Goal: Transaction & Acquisition: Purchase product/service

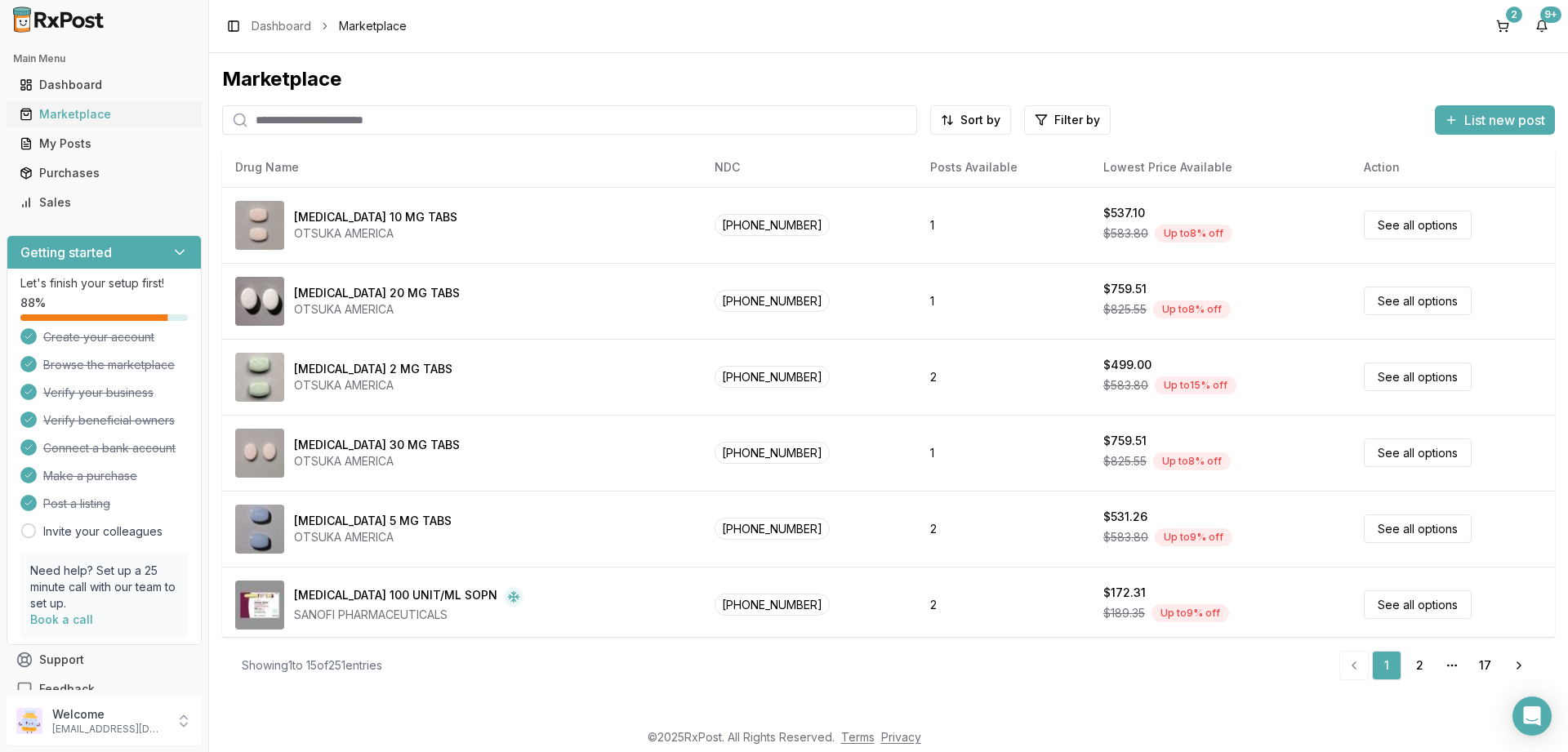
click at [56, 109] on div "Marketplace" at bounding box center [103, 113] width 169 height 16
click at [69, 112] on div "Marketplace" at bounding box center [103, 113] width 169 height 16
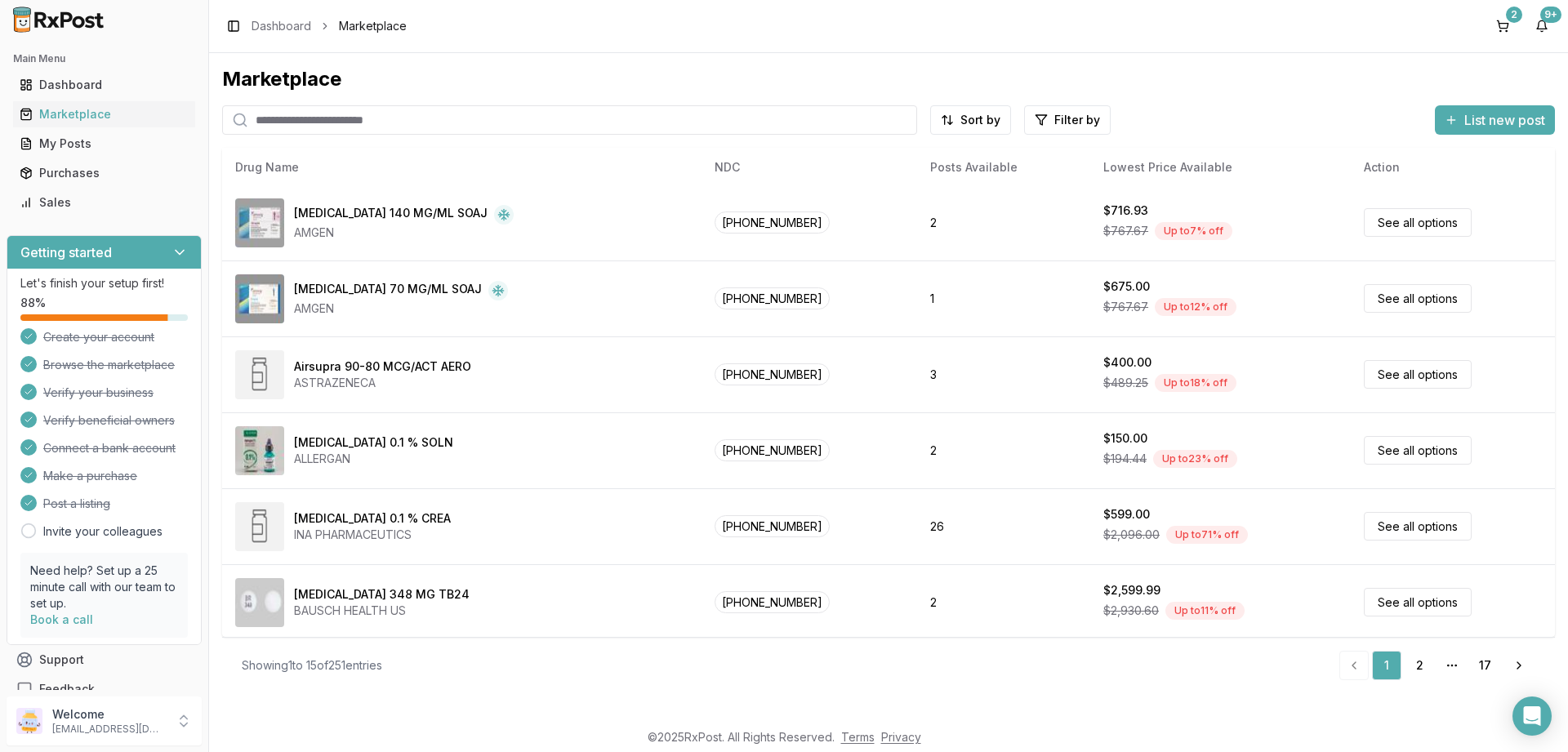
scroll to position [689, 0]
click at [1417, 663] on link "2" at bounding box center [1419, 665] width 29 height 29
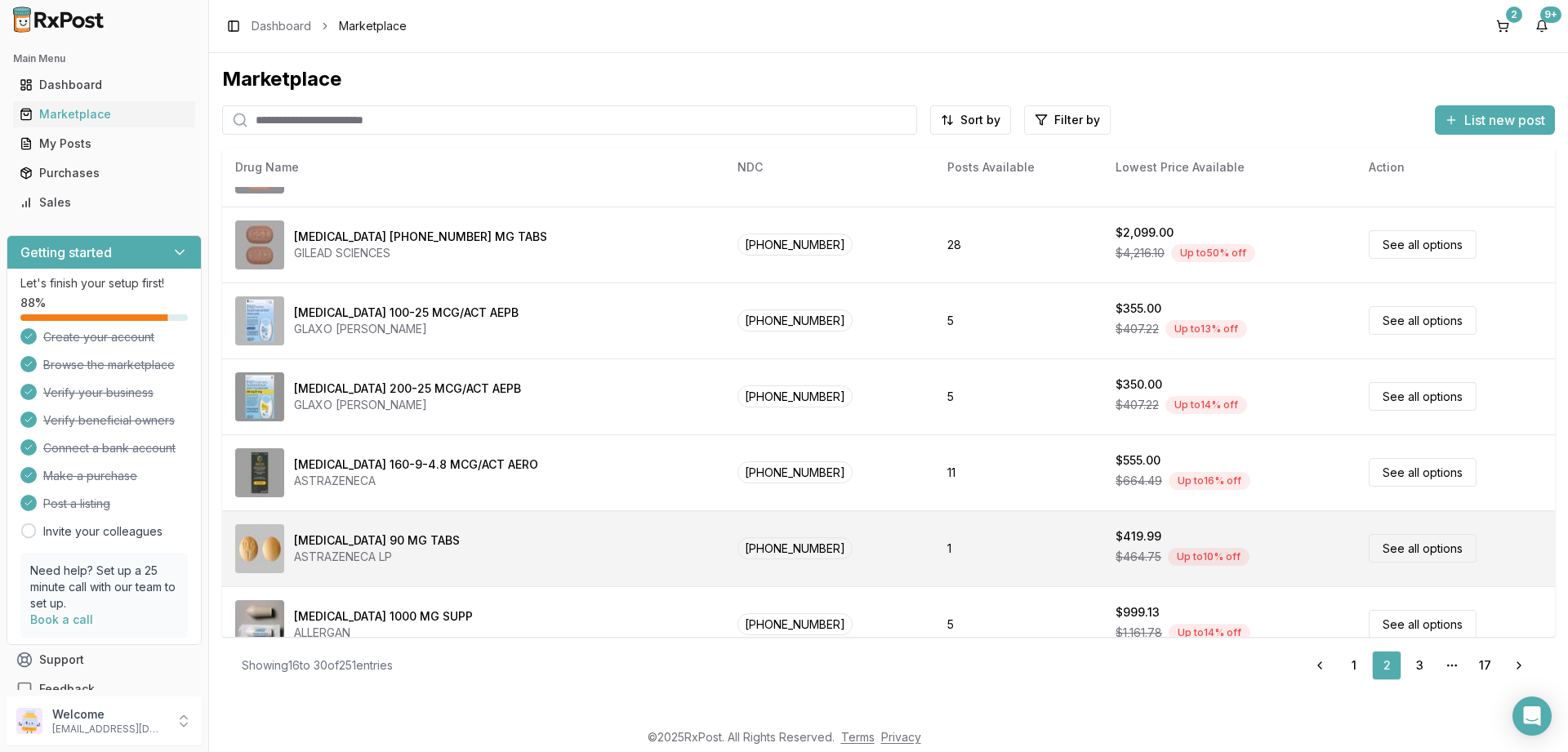
scroll to position [689, 0]
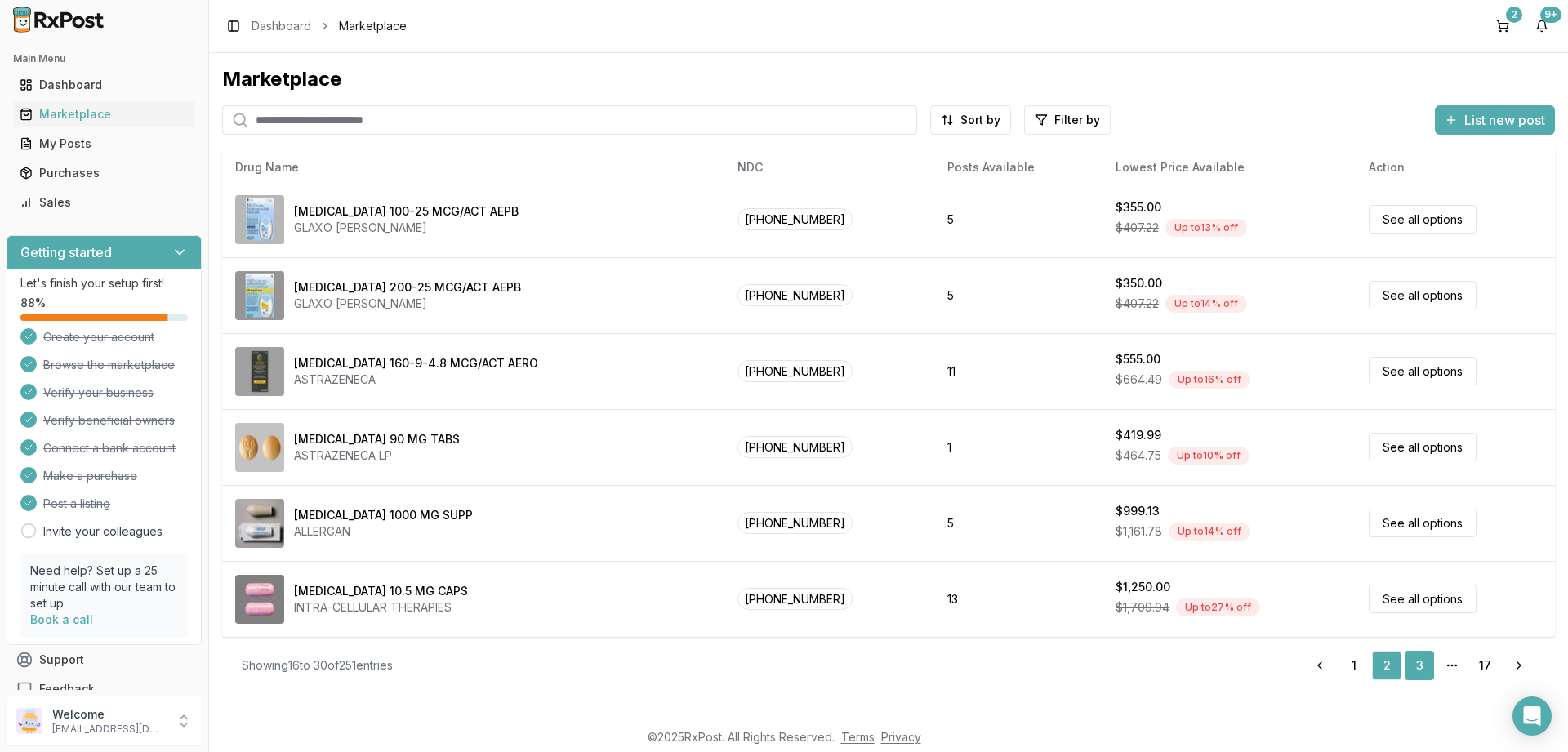
click at [1424, 665] on link "3" at bounding box center [1419, 665] width 29 height 29
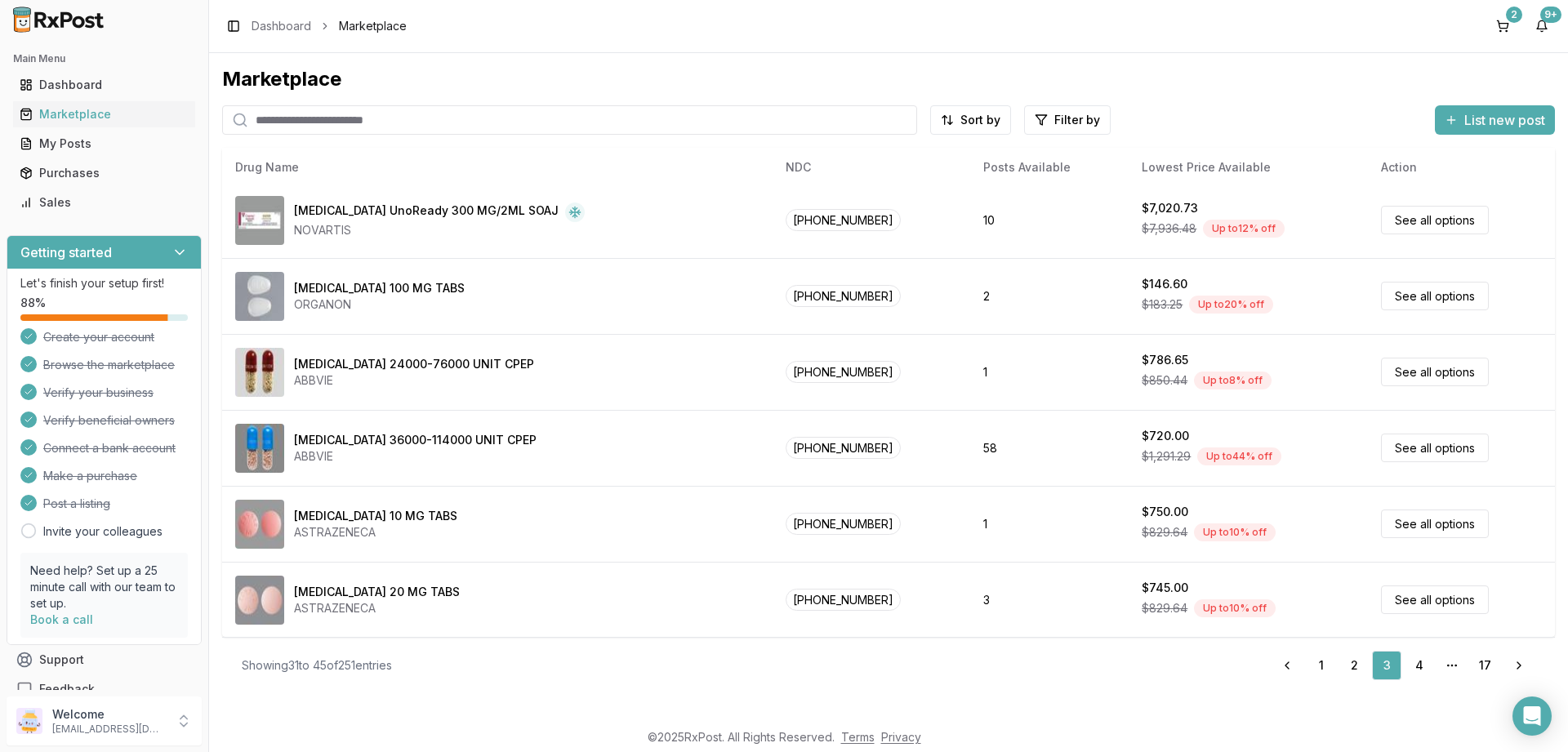
scroll to position [689, 0]
click at [1417, 665] on link "4" at bounding box center [1419, 665] width 29 height 29
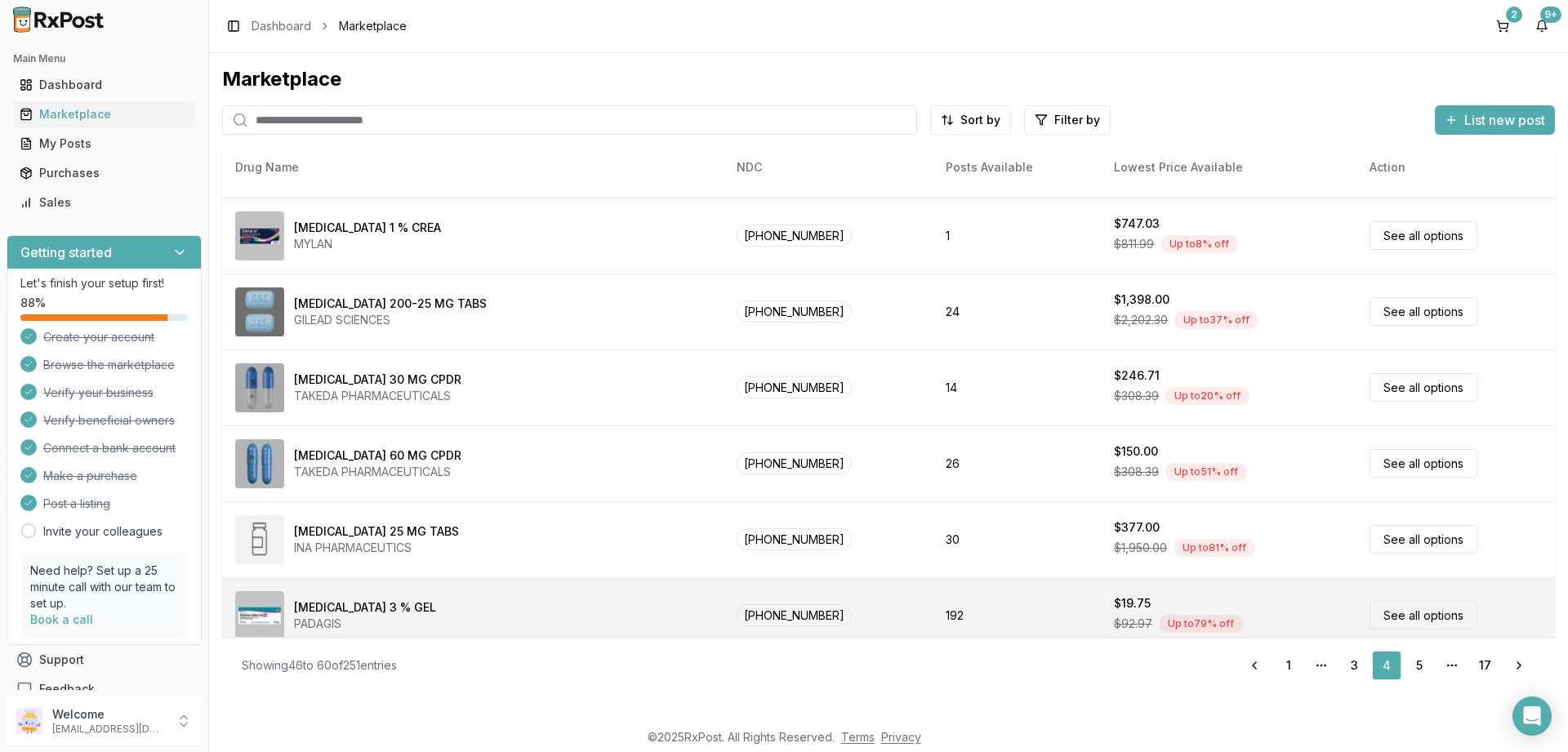
scroll to position [392, 0]
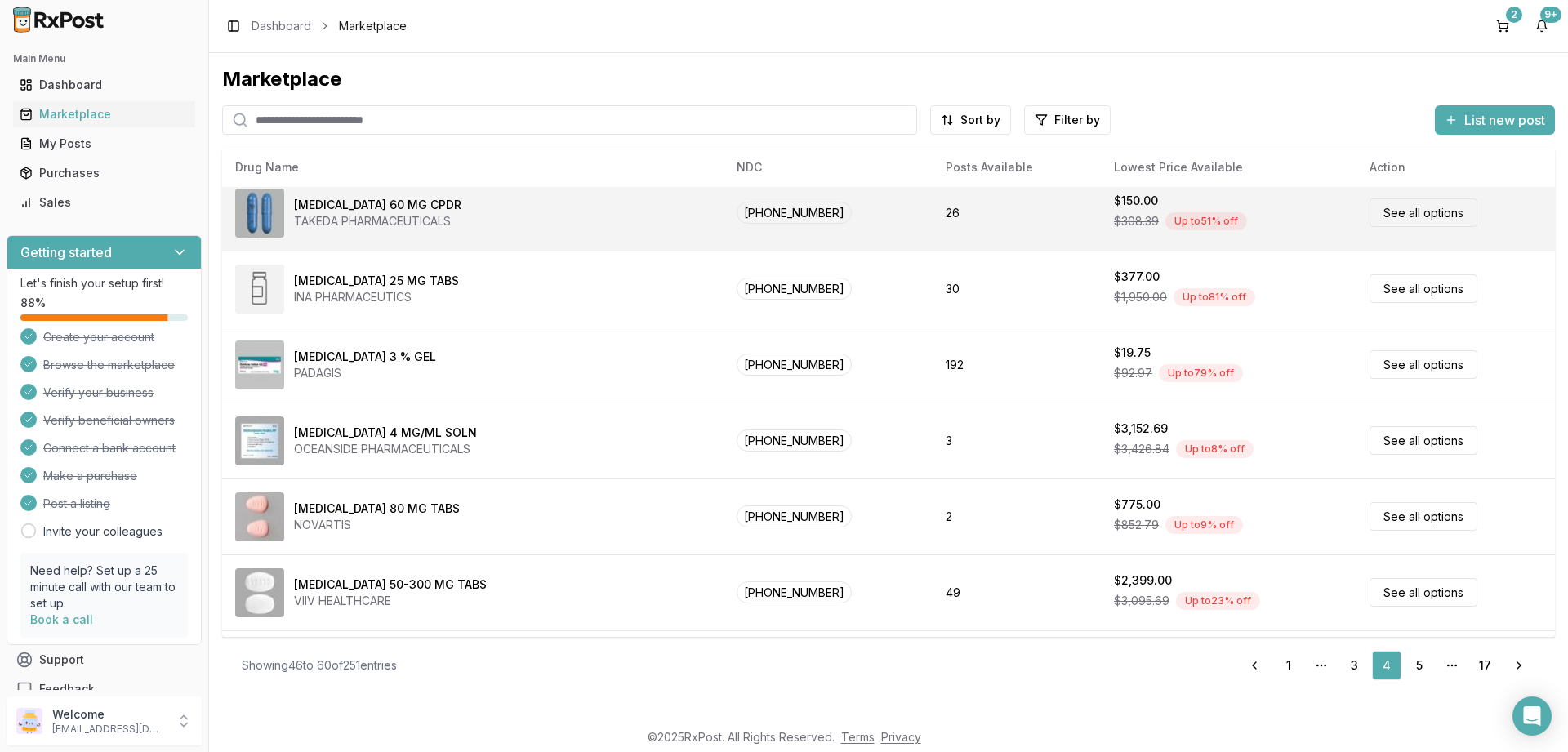
click at [1411, 208] on link "See all options" at bounding box center [1423, 213] width 108 height 29
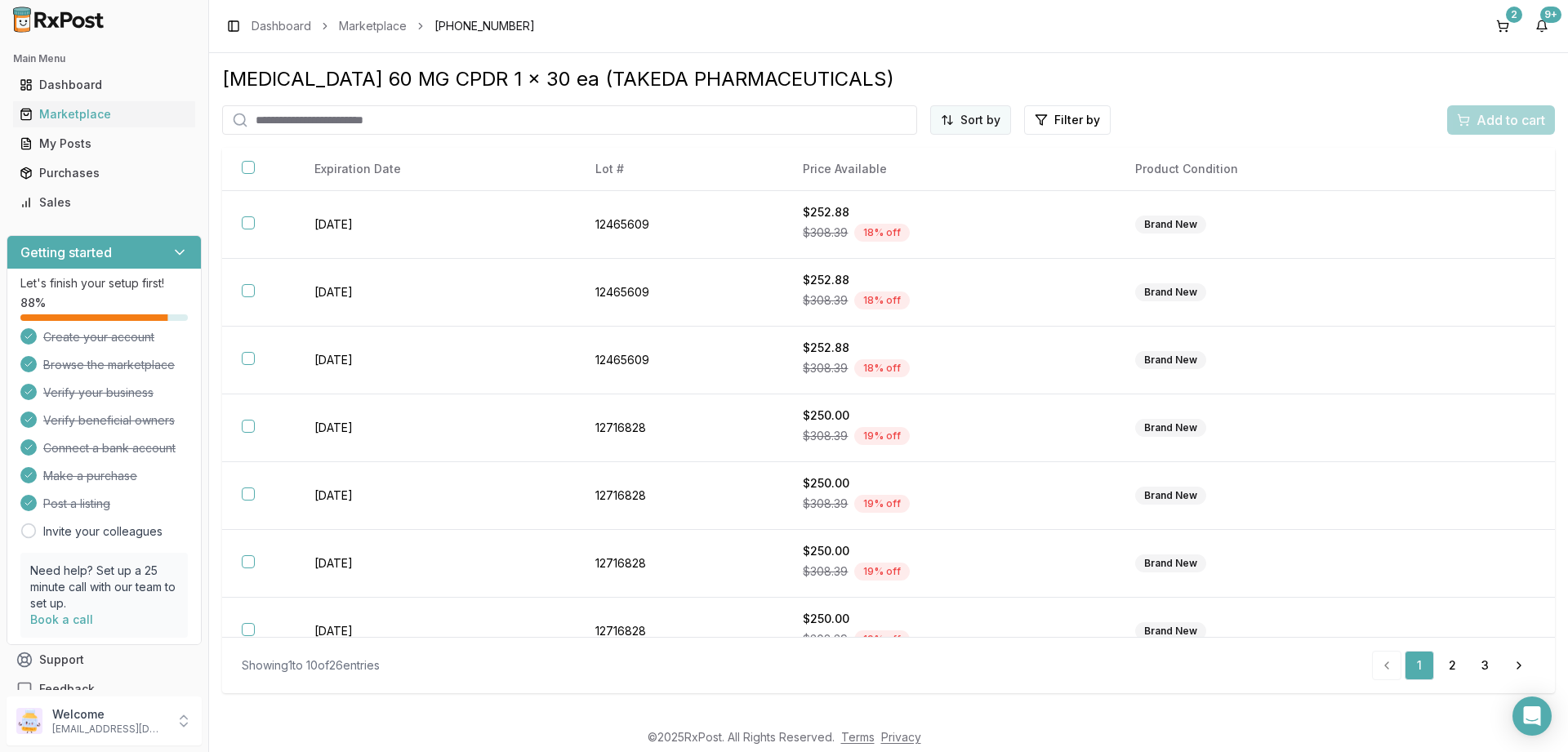
click at [987, 124] on html "Main Menu Dashboard Marketplace My Posts Purchases Sales Getting started Let's …" at bounding box center [784, 376] width 1568 height 752
click at [914, 182] on div "Price (Low to High)" at bounding box center [931, 181] width 155 height 26
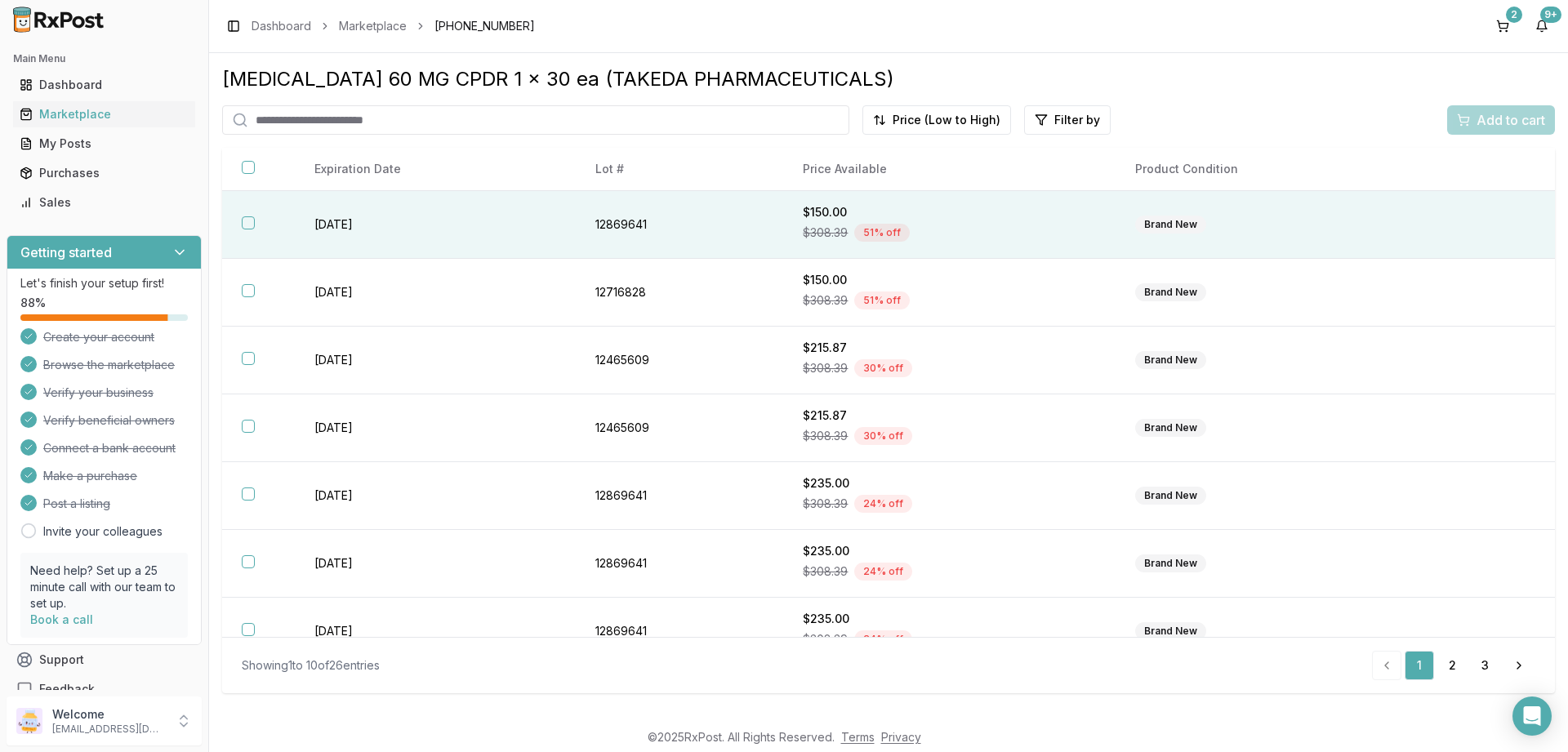
click at [252, 223] on button "button" at bounding box center [249, 223] width 13 height 13
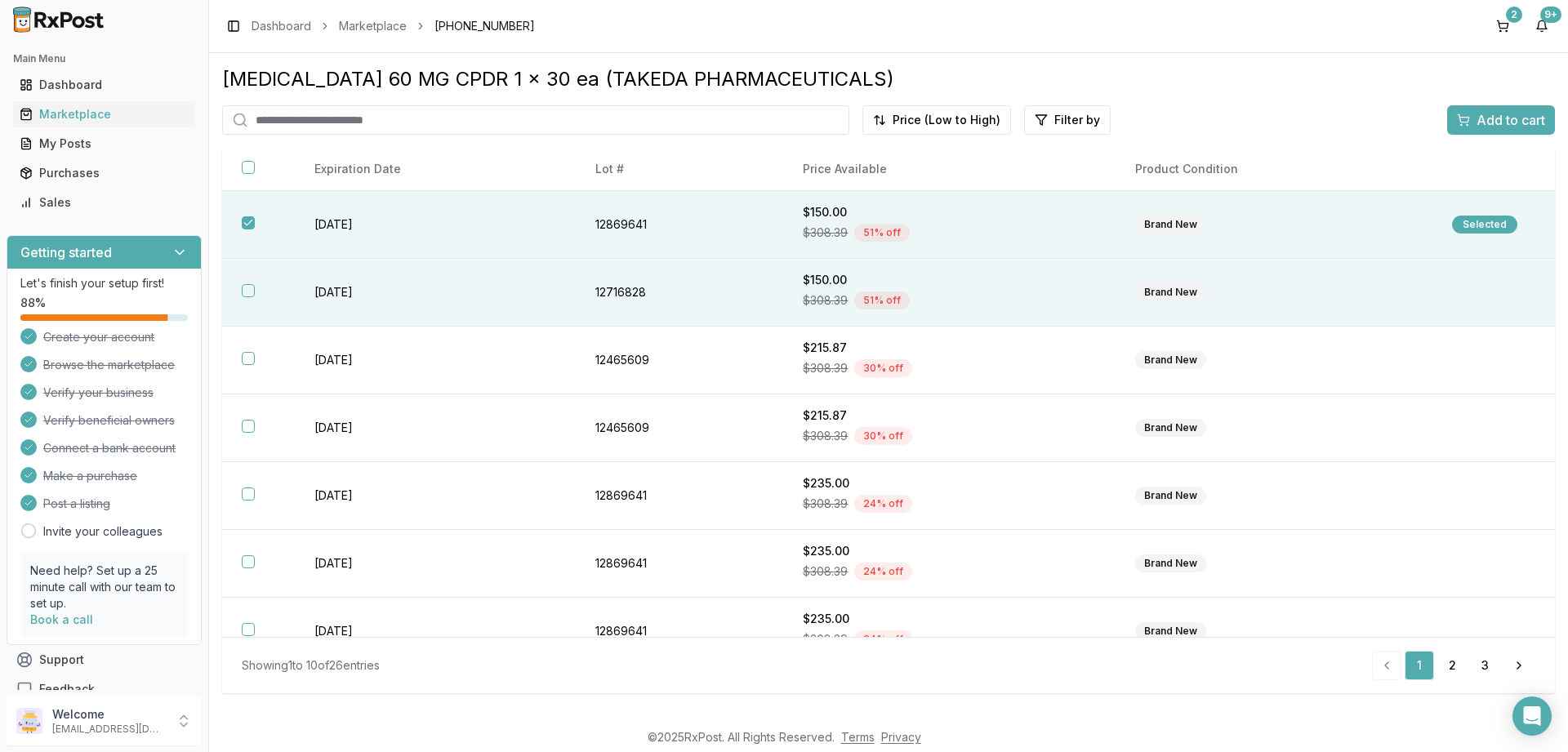
click at [248, 292] on button "button" at bounding box center [249, 291] width 13 height 13
click at [1493, 120] on span "Add to cart" at bounding box center [1511, 119] width 69 height 19
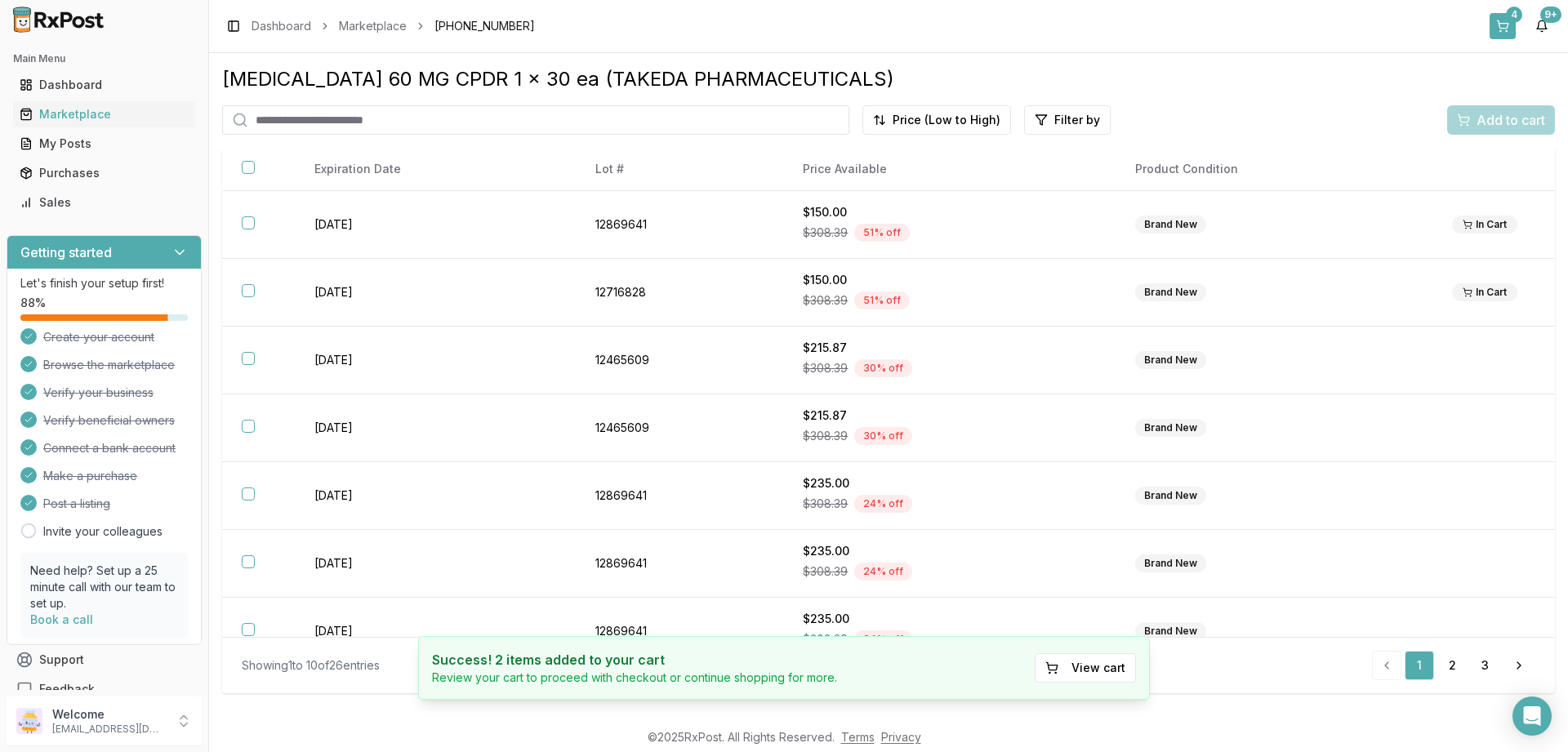
click at [1503, 24] on button "4" at bounding box center [1502, 26] width 26 height 26
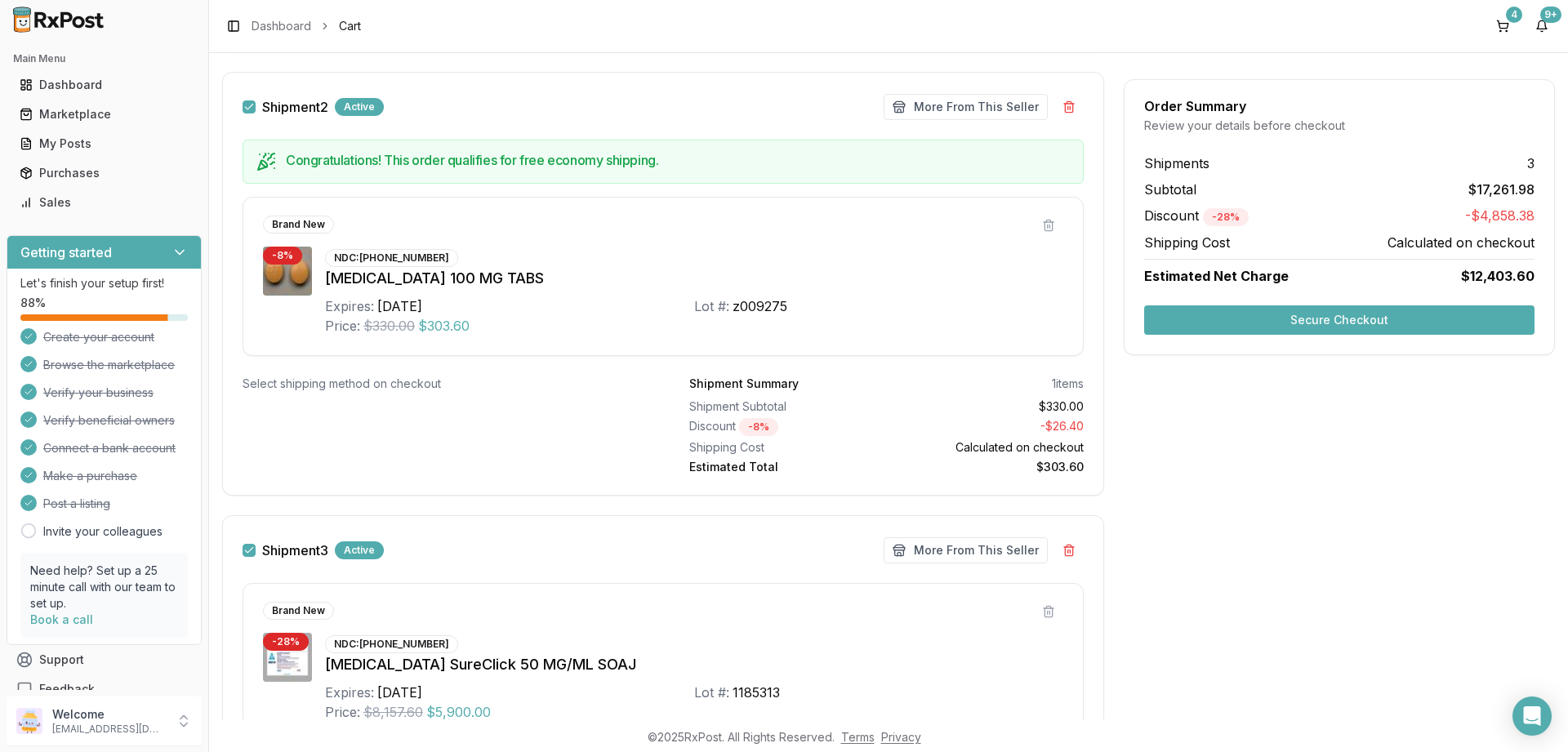
scroll to position [882, 0]
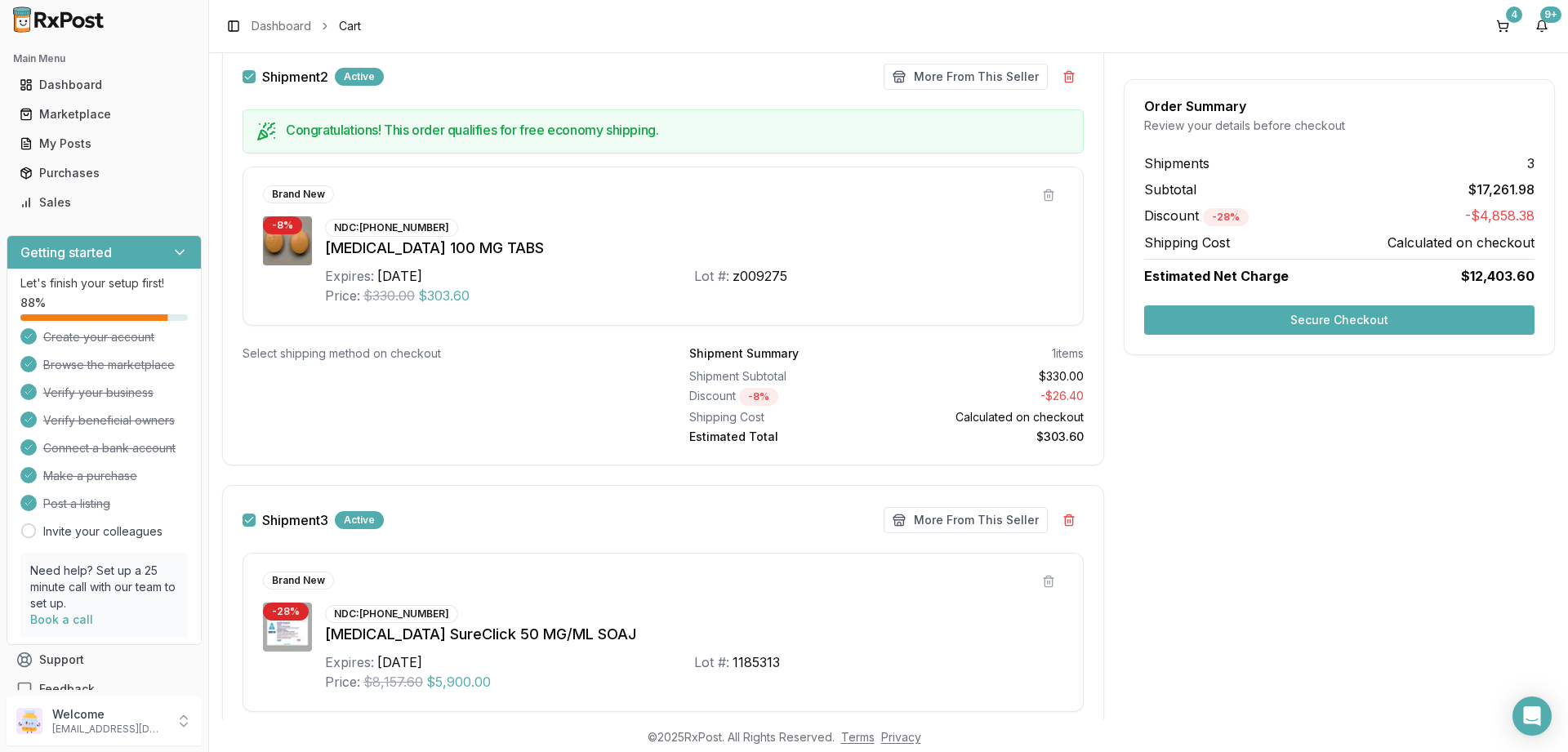
click at [252, 521] on button "Shipment 3" at bounding box center [250, 520] width 13 height 13
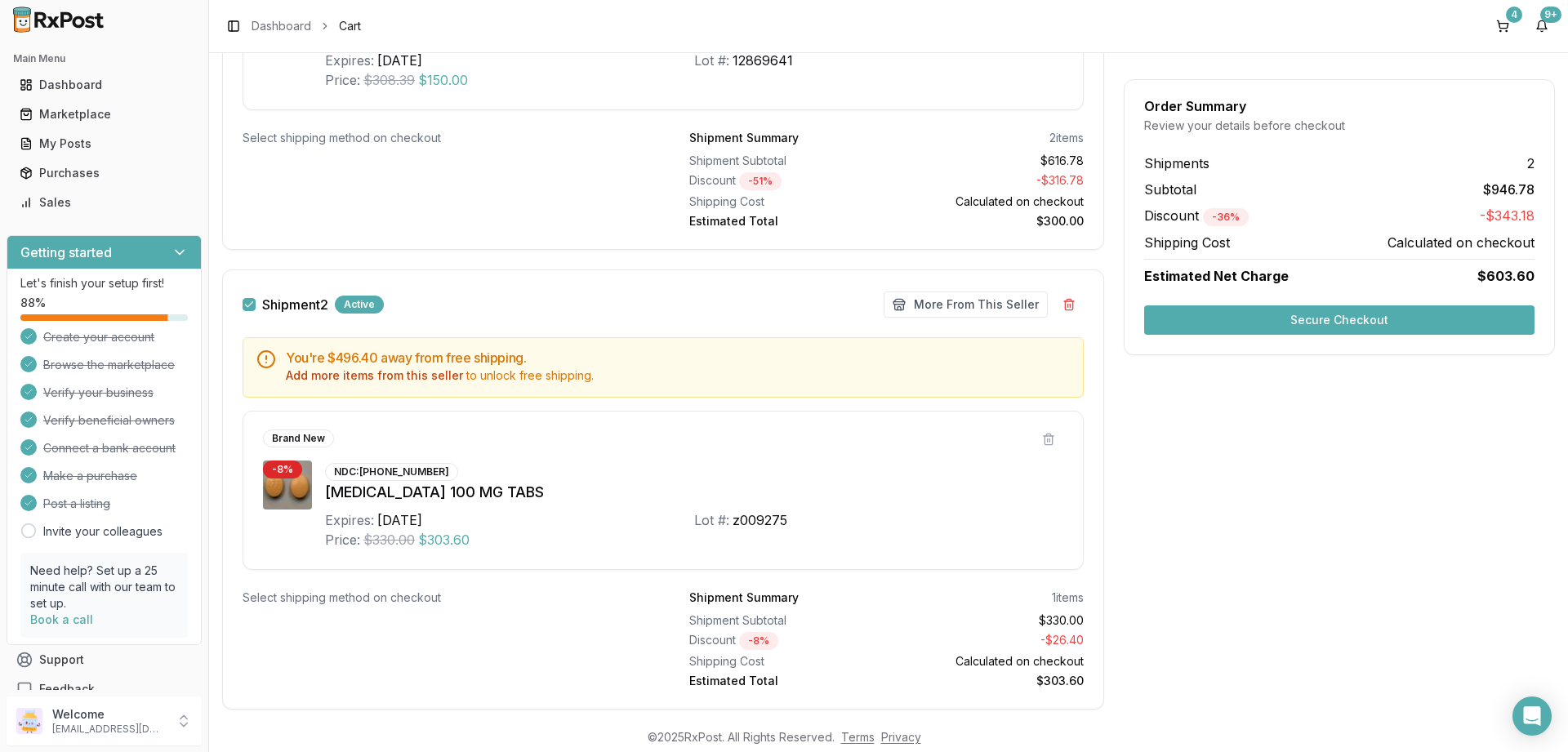
scroll to position [702, 0]
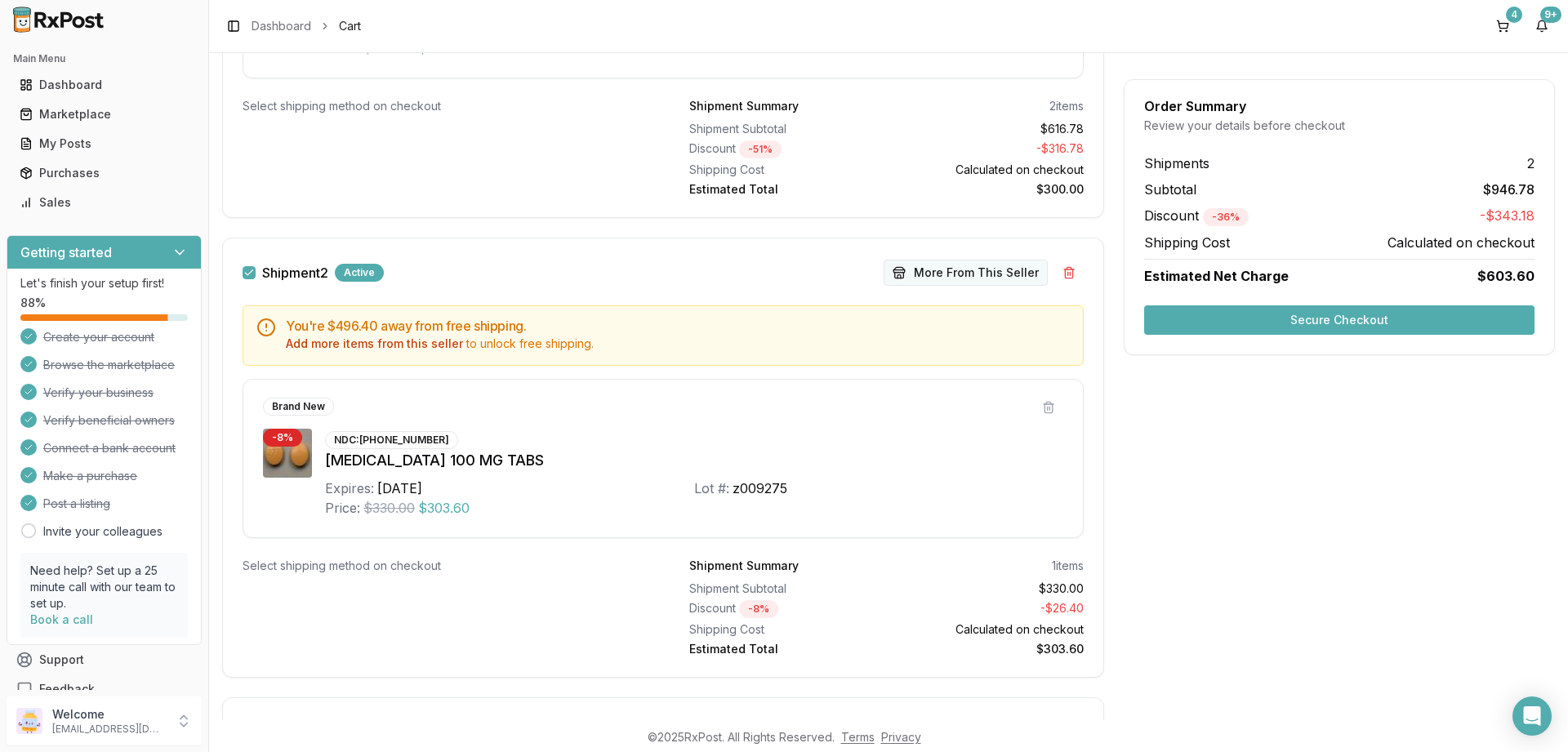
click at [967, 270] on button "More From This Seller" at bounding box center [966, 272] width 164 height 26
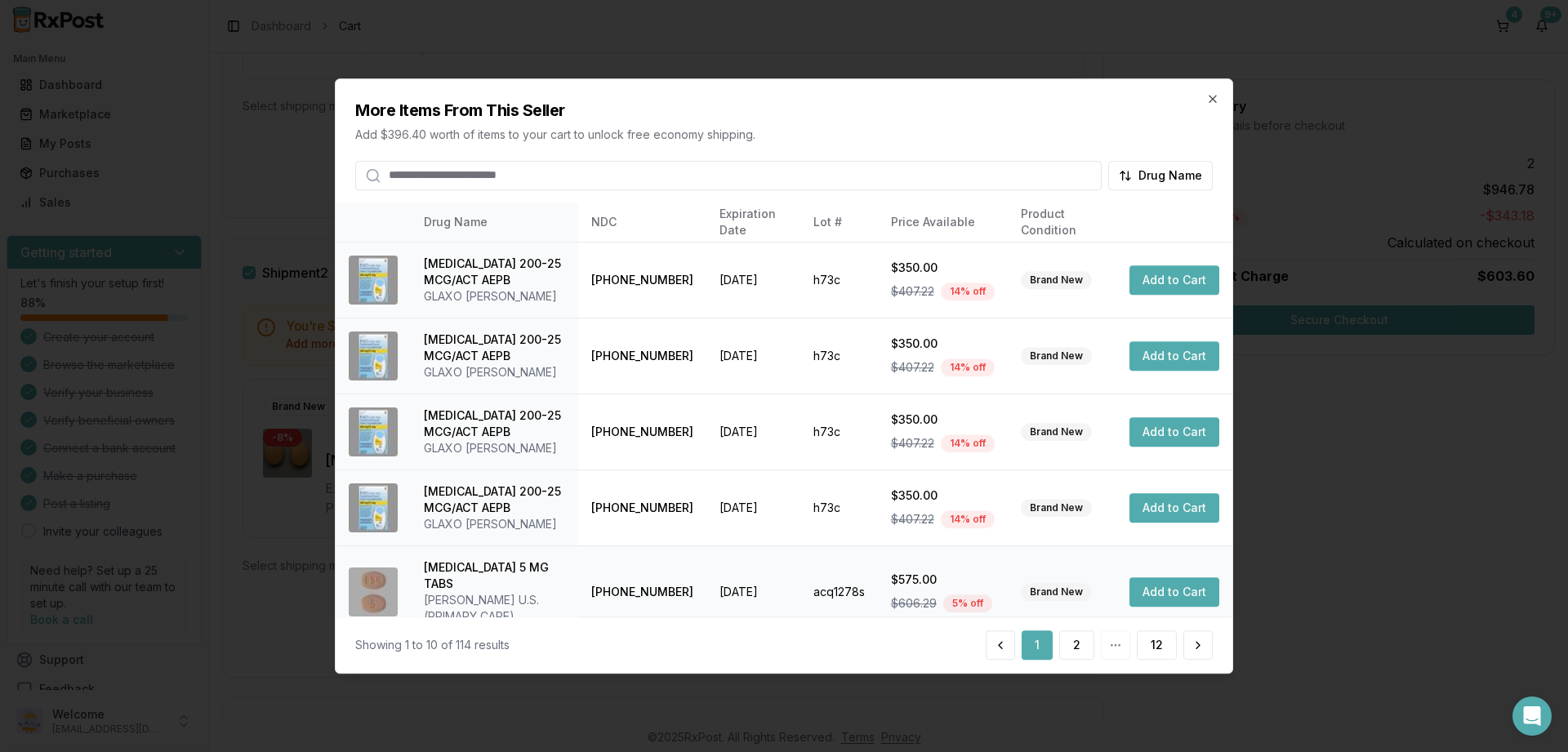
click at [1161, 584] on button "Add to Cart" at bounding box center [1174, 592] width 90 height 29
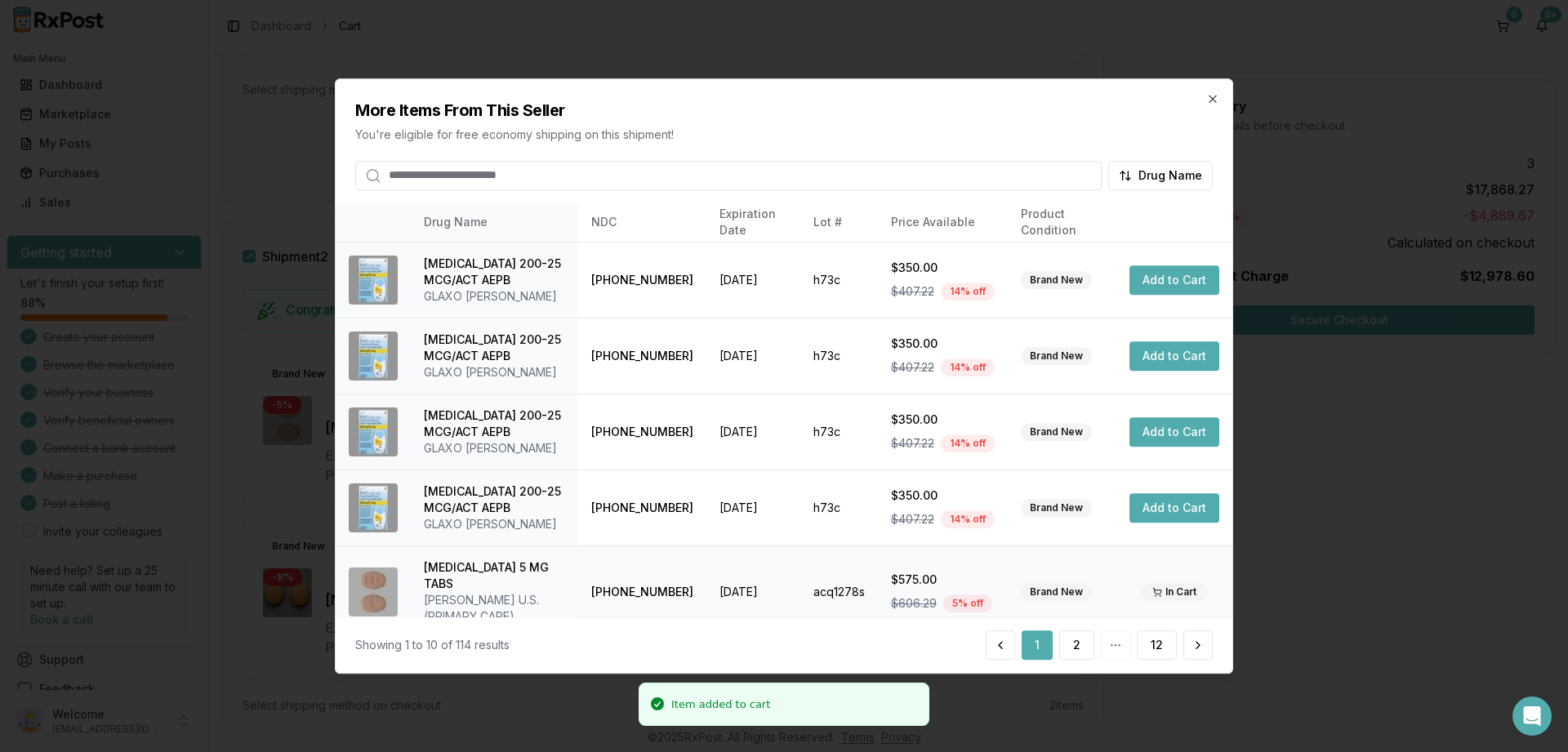
scroll to position [686, 0]
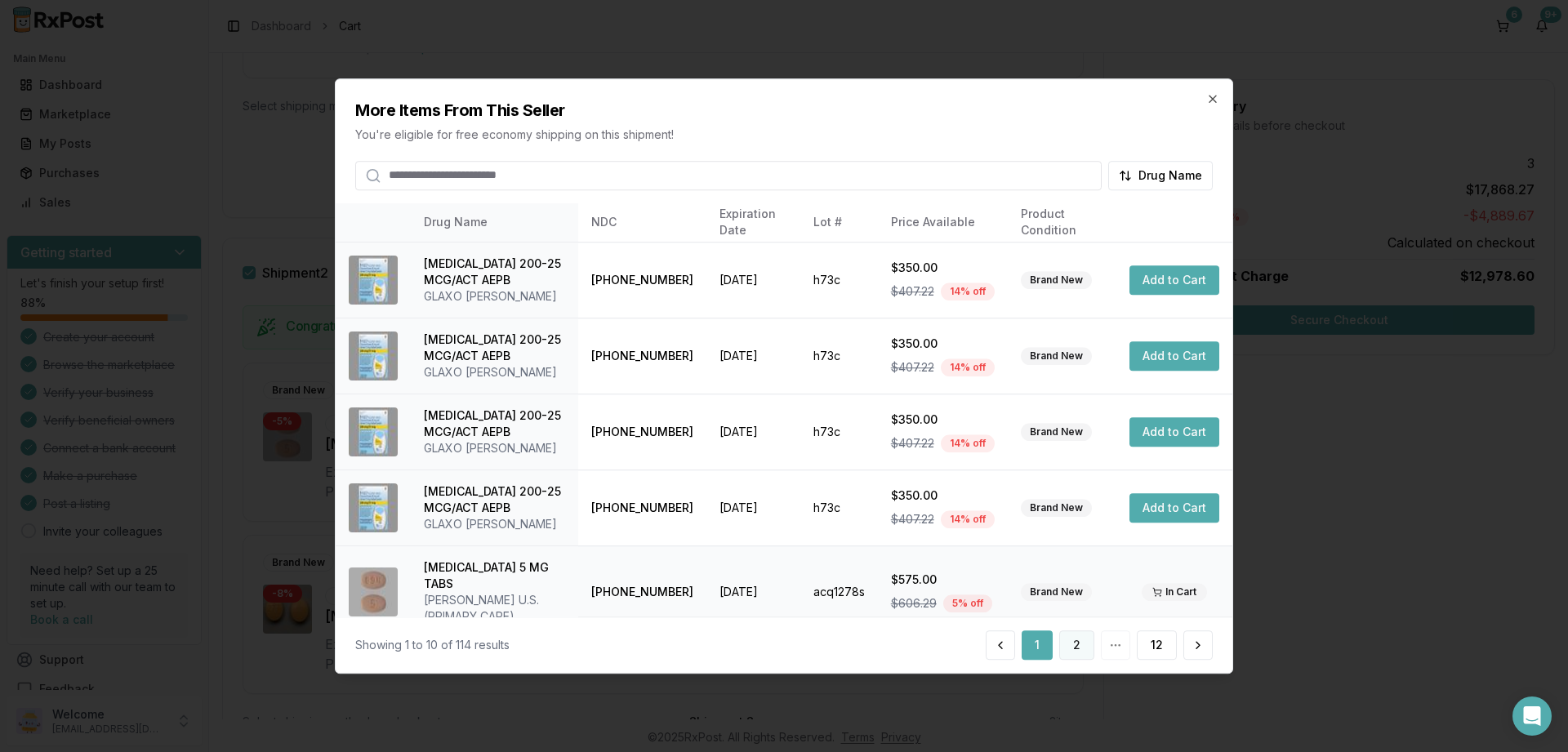
click at [1076, 645] on button "2" at bounding box center [1077, 644] width 35 height 29
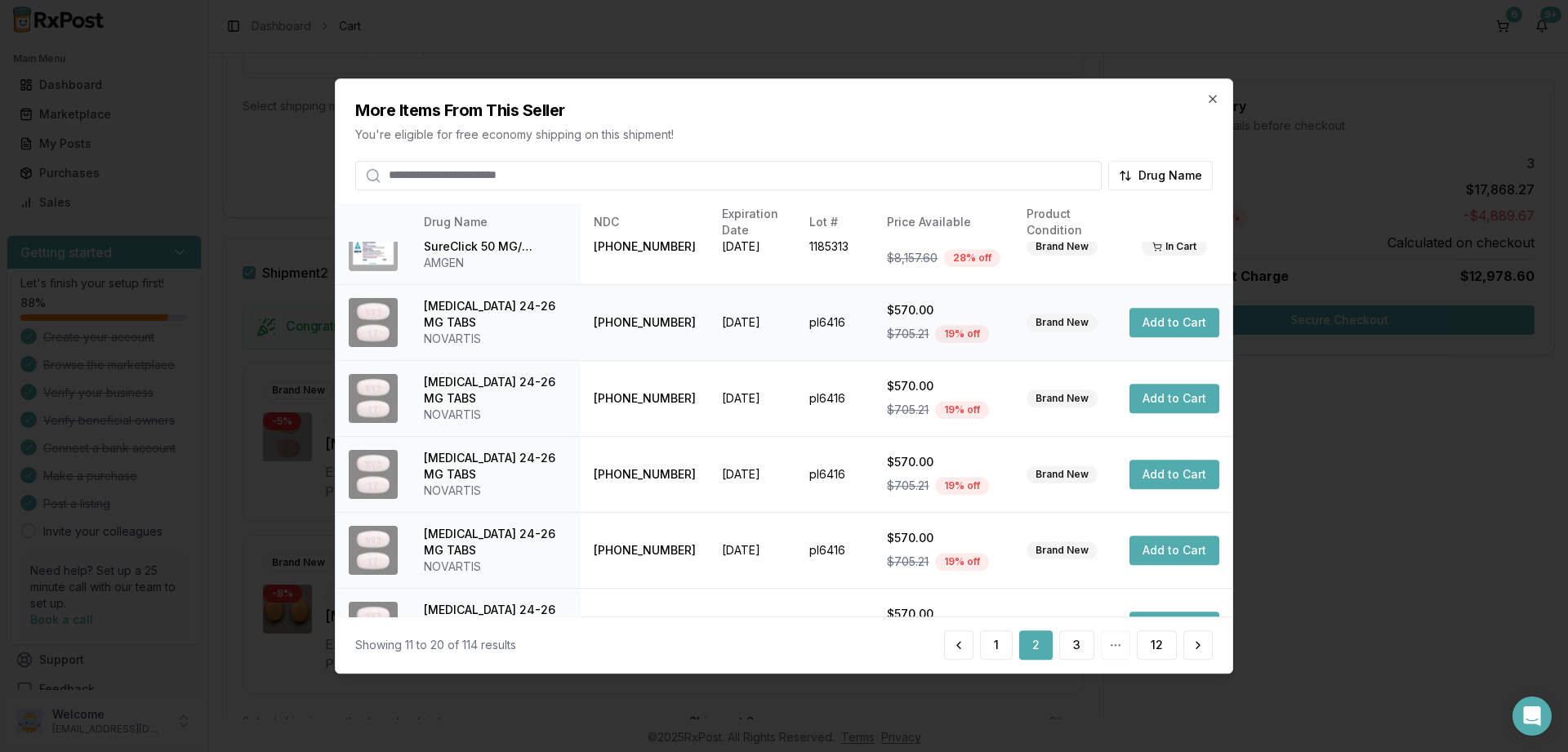
scroll to position [385, 0]
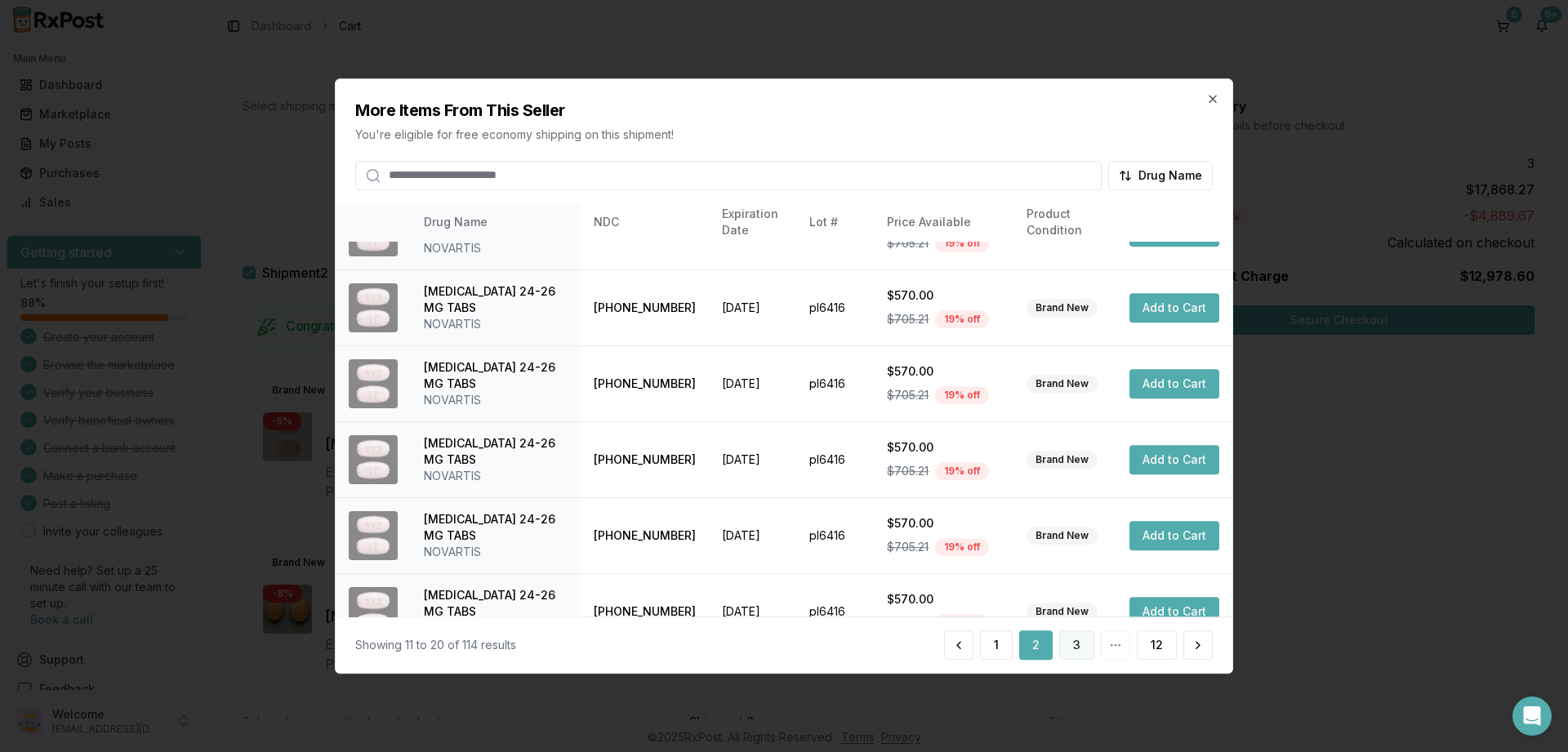
click at [1079, 644] on button "3" at bounding box center [1077, 644] width 35 height 29
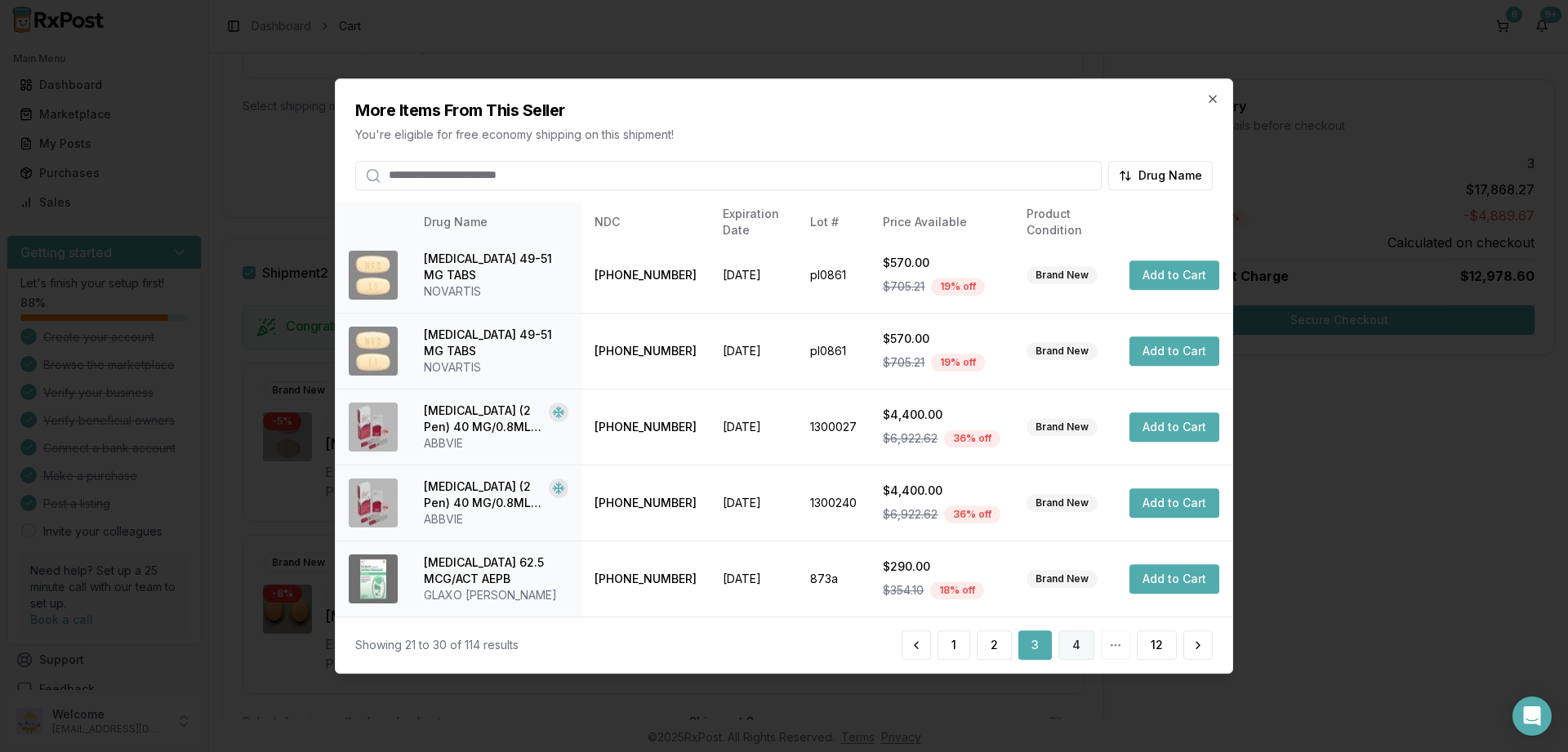
click at [1071, 644] on button "4" at bounding box center [1076, 644] width 36 height 29
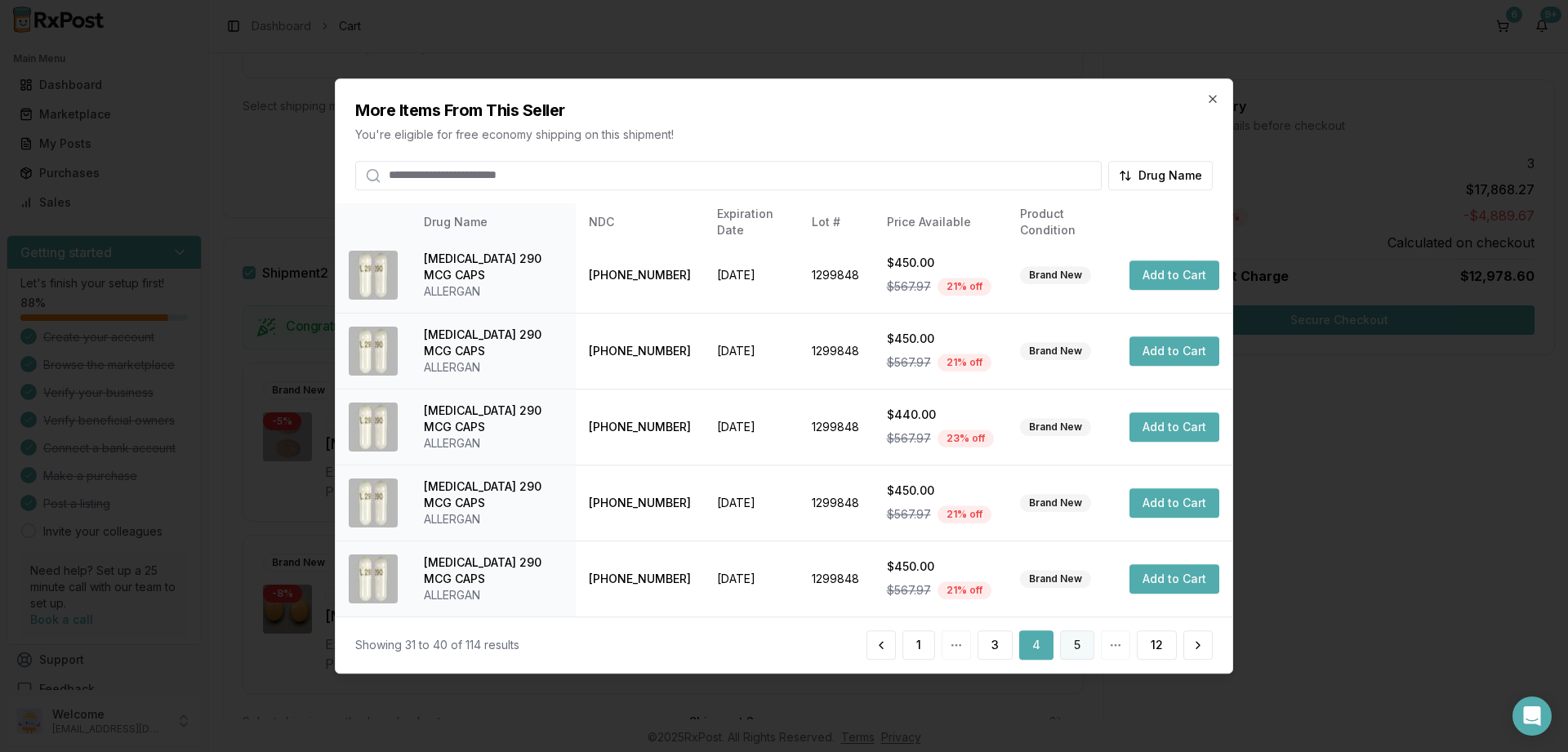
click at [1076, 640] on button "5" at bounding box center [1077, 644] width 34 height 29
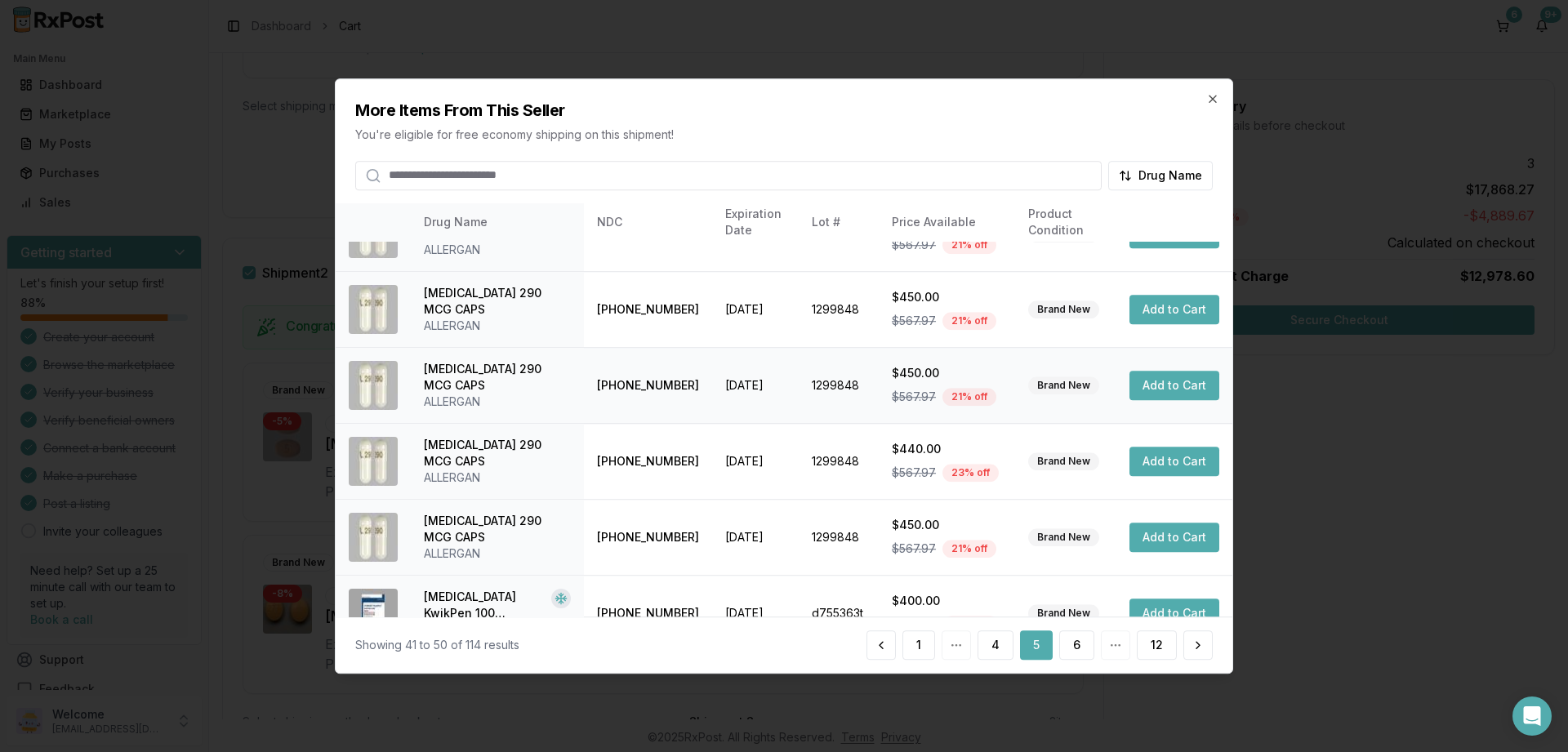
scroll to position [294, 0]
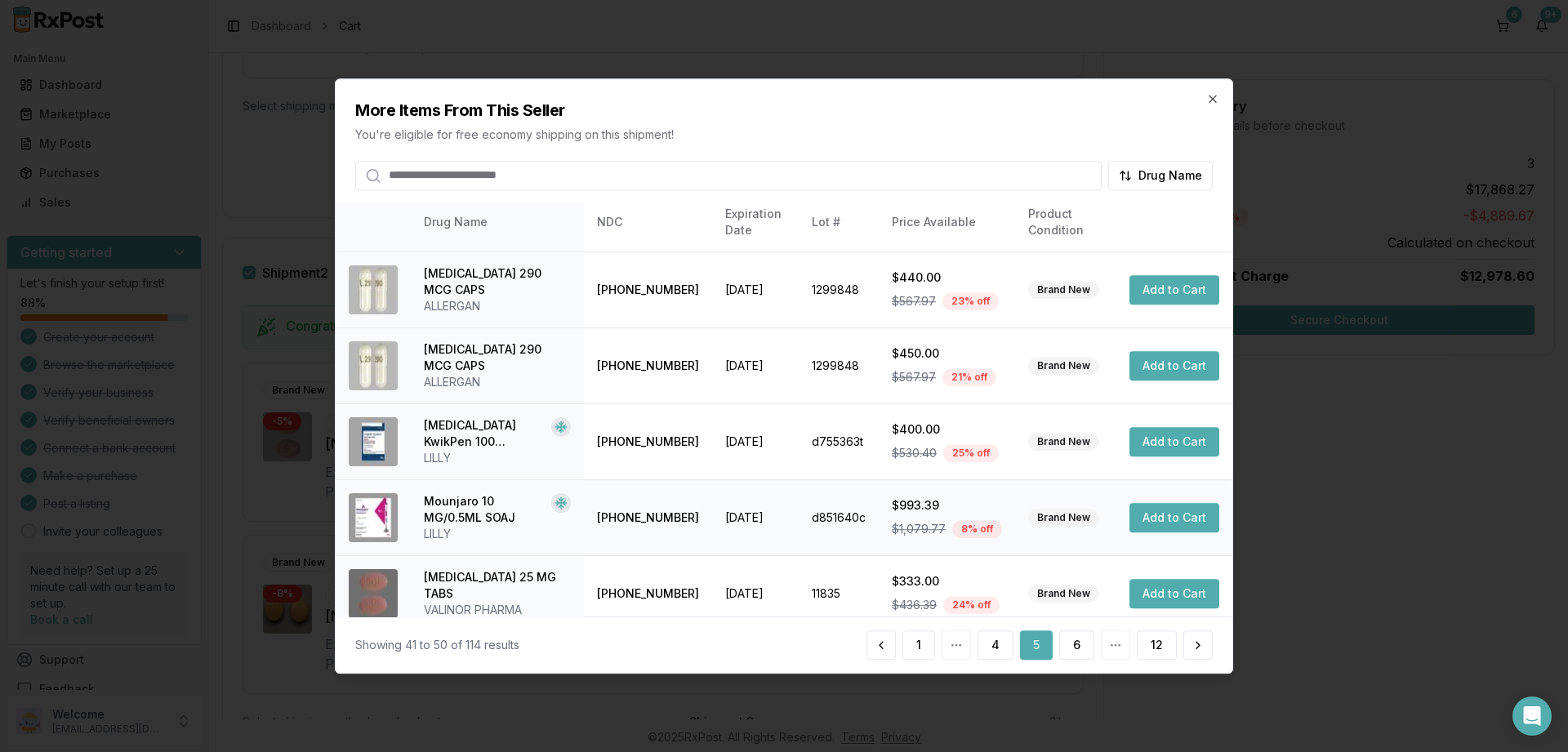
click at [1170, 512] on button "Add to Cart" at bounding box center [1174, 518] width 90 height 29
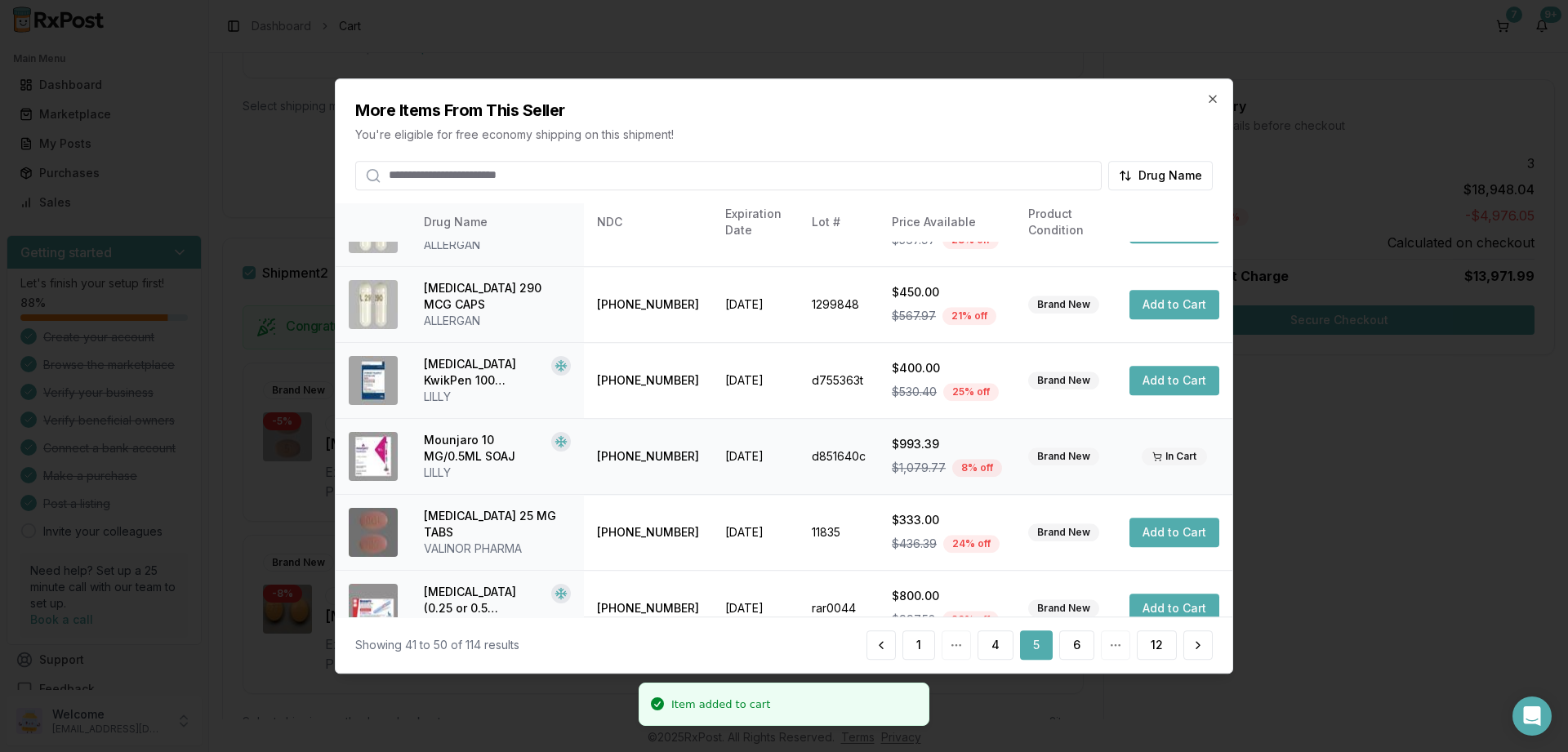
scroll to position [385, 0]
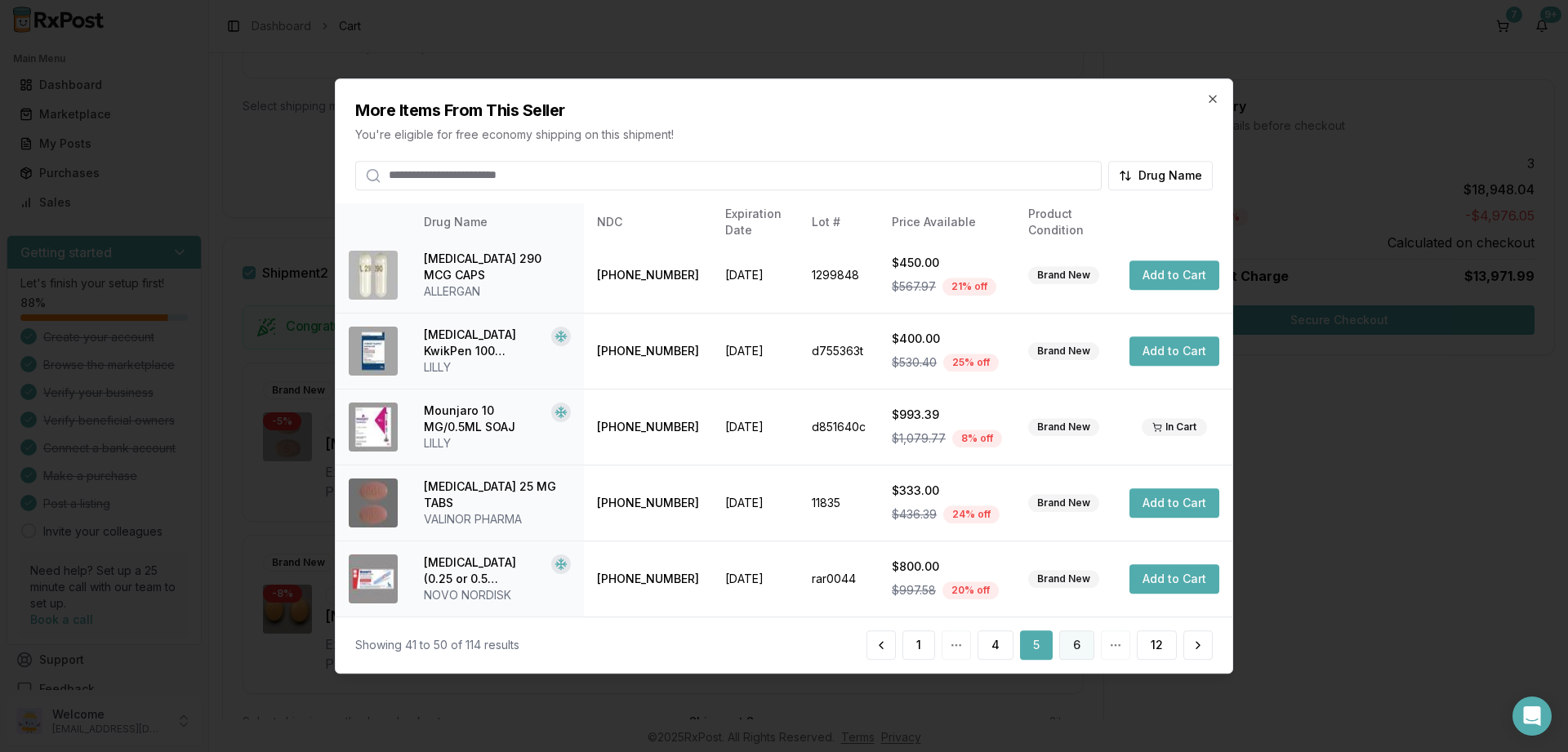
click at [1078, 644] on button "6" at bounding box center [1077, 644] width 35 height 29
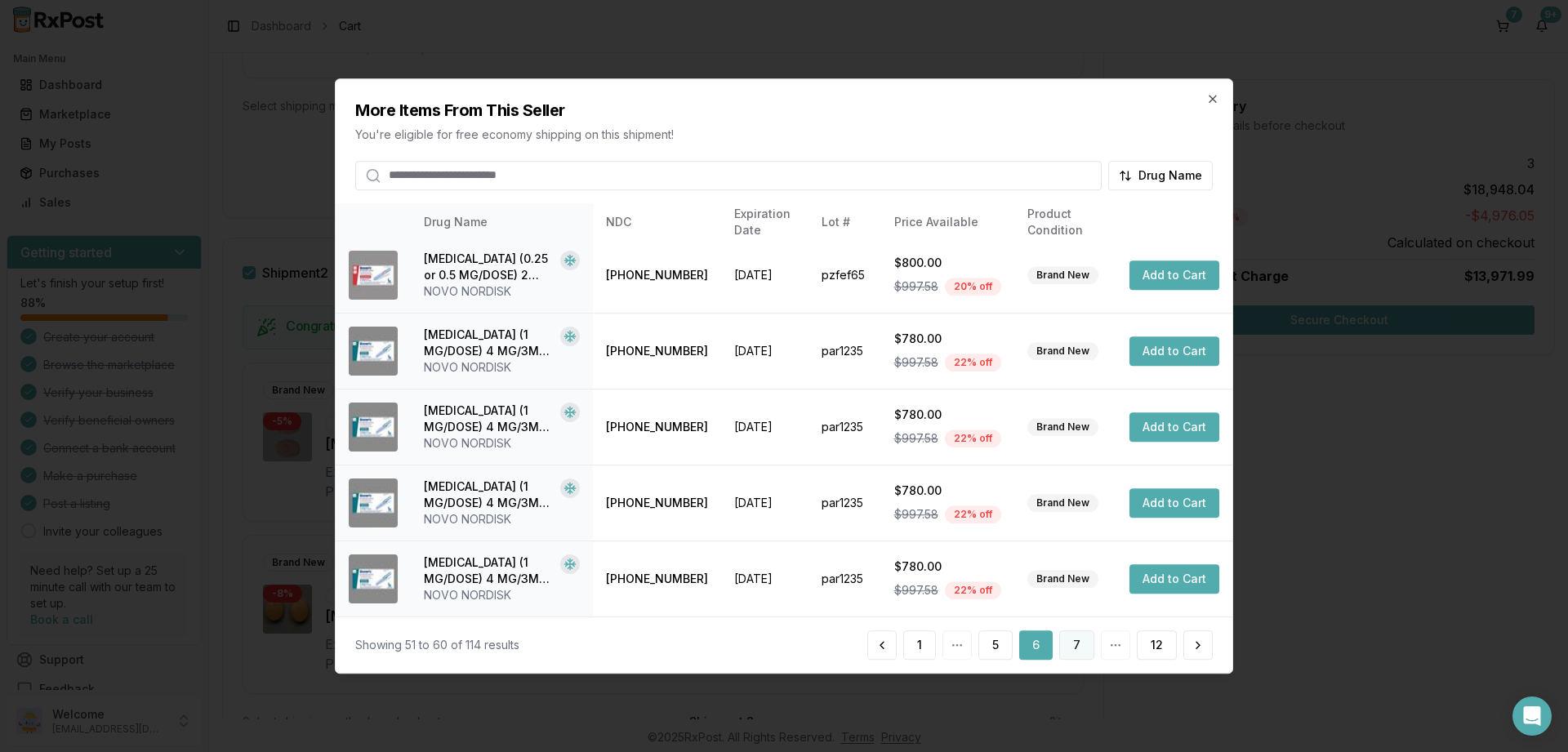
click at [1075, 641] on button "7" at bounding box center [1077, 644] width 35 height 29
click at [1074, 655] on button "8" at bounding box center [1077, 644] width 35 height 29
click at [1078, 644] on button "9" at bounding box center [1077, 644] width 35 height 29
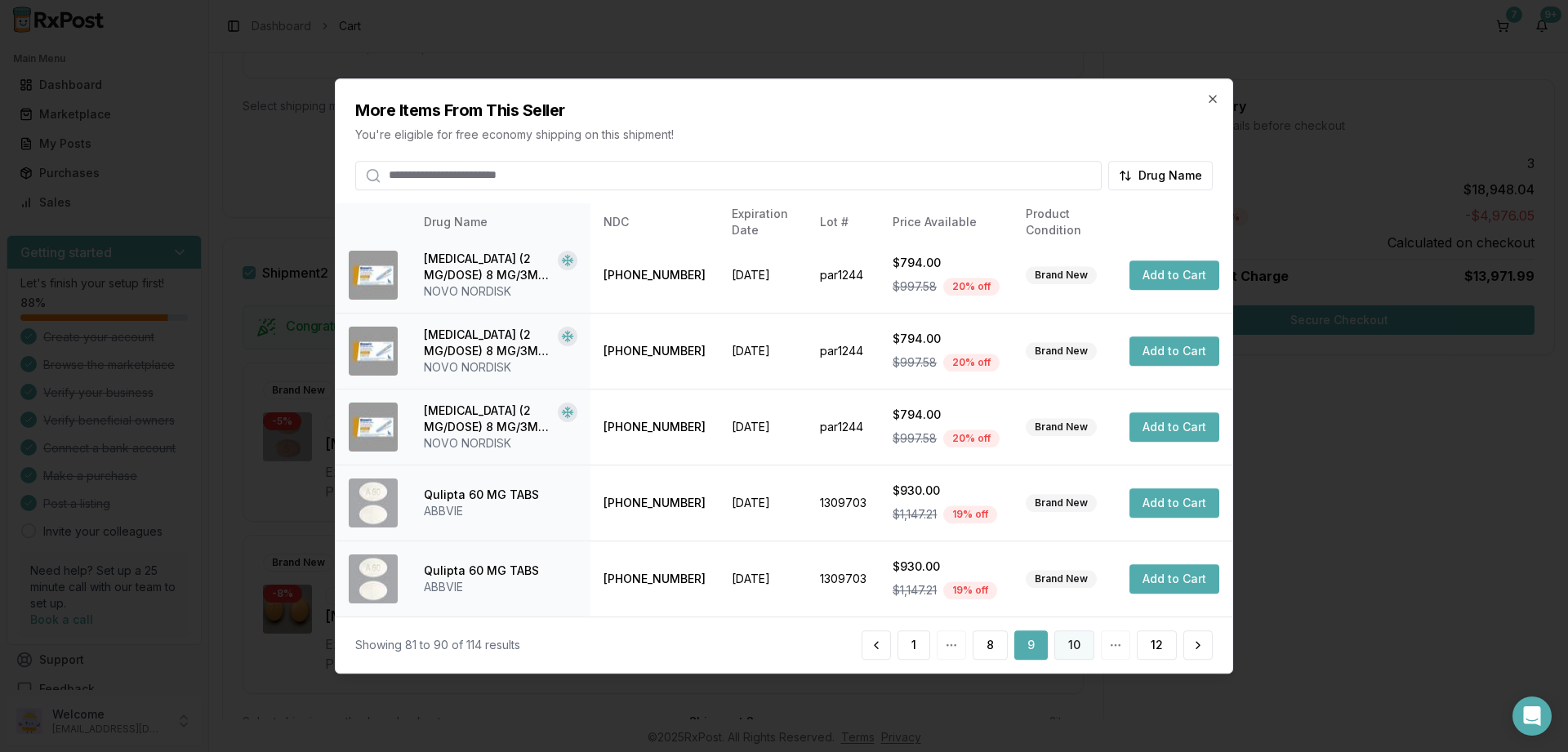
click at [1076, 647] on button "10" at bounding box center [1075, 644] width 40 height 29
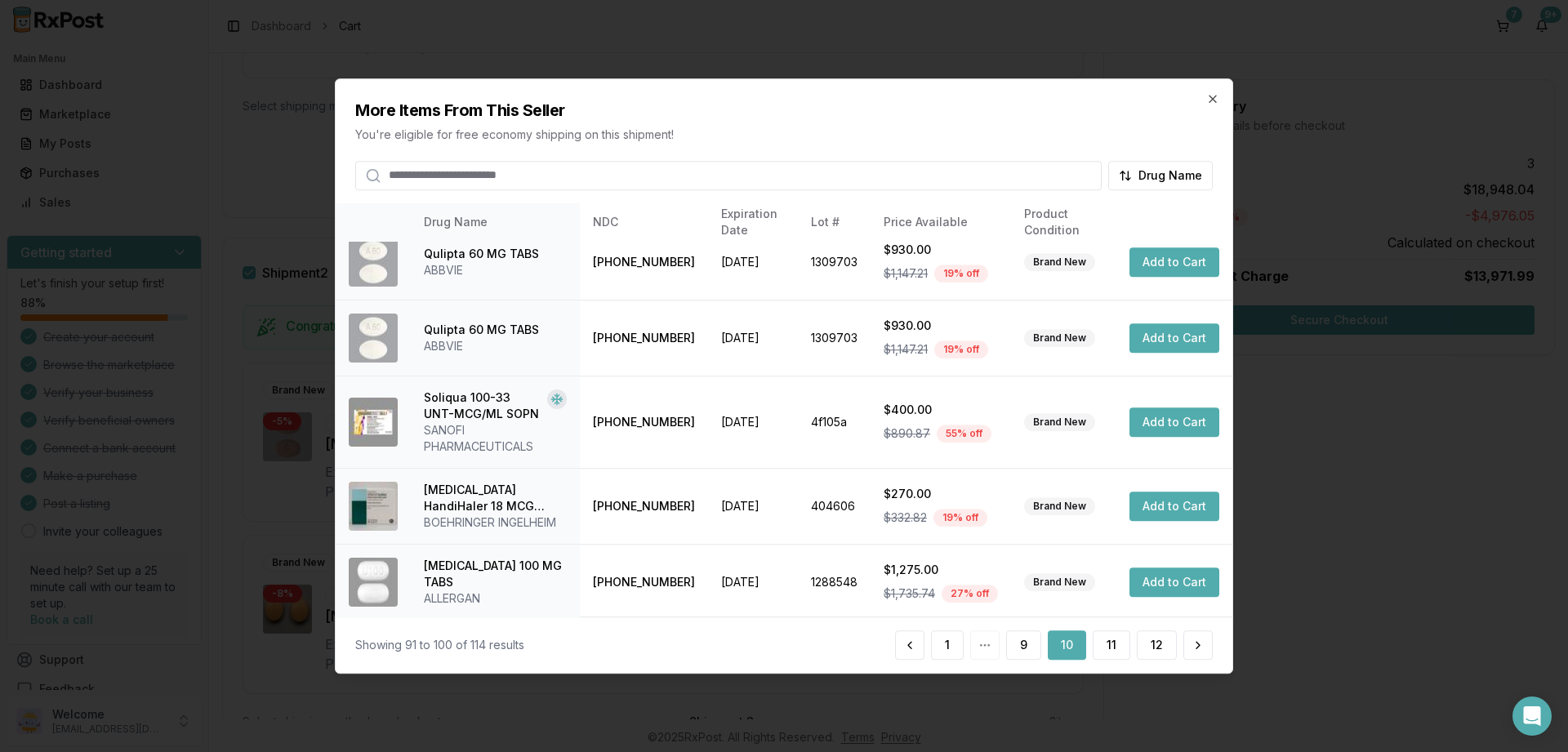
scroll to position [401, 0]
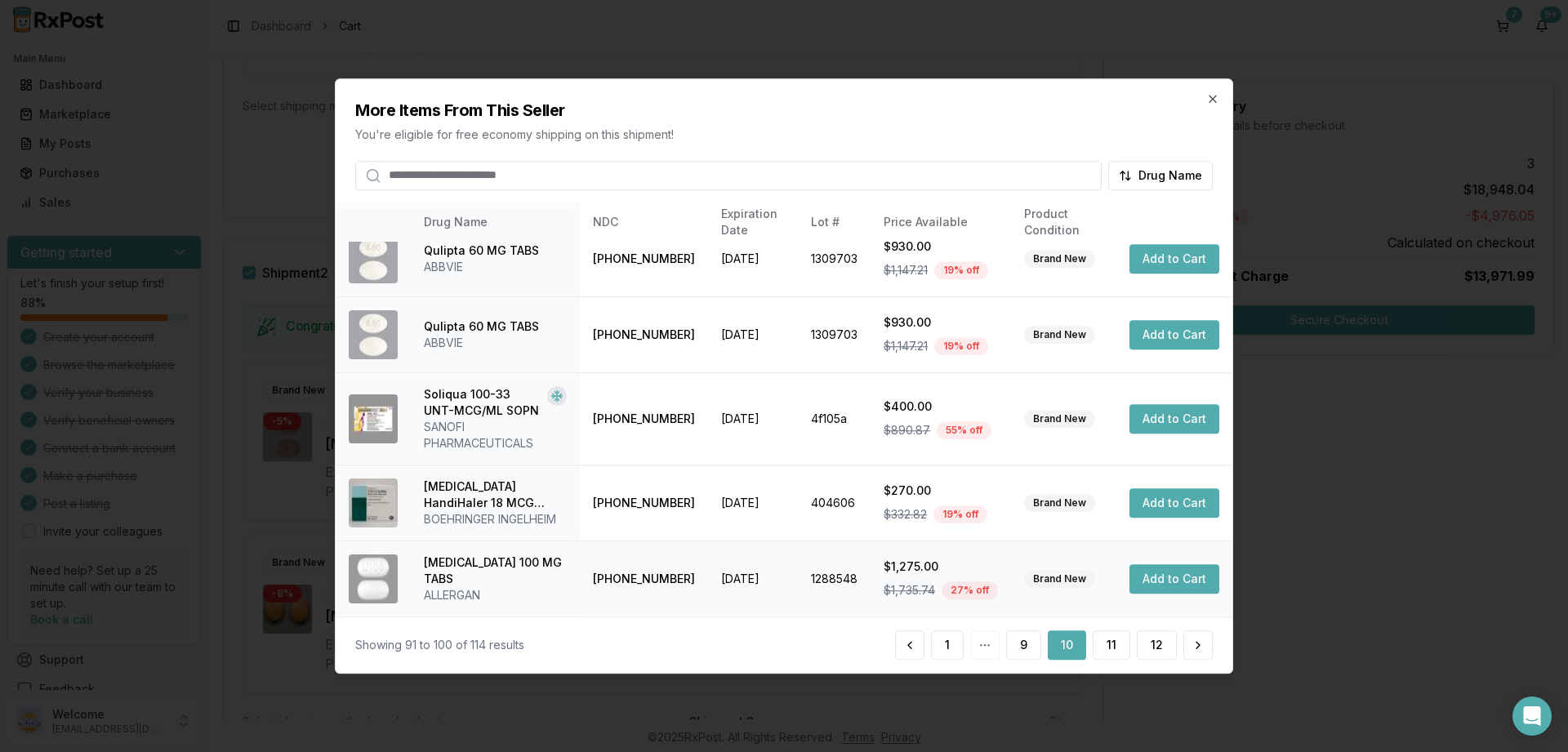
click at [1177, 576] on button "Add to Cart" at bounding box center [1174, 579] width 90 height 29
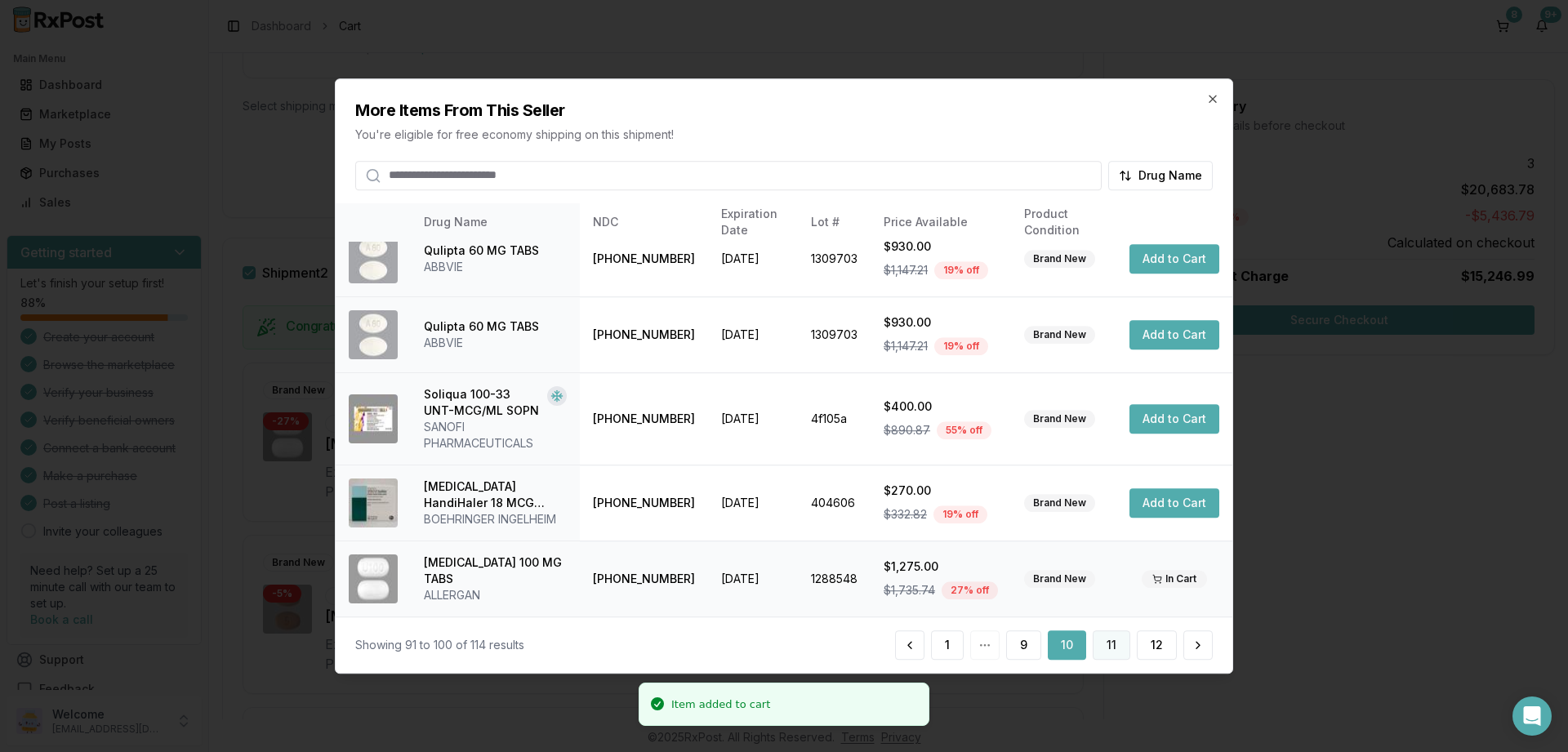
click at [1111, 644] on button "11" at bounding box center [1112, 644] width 38 height 29
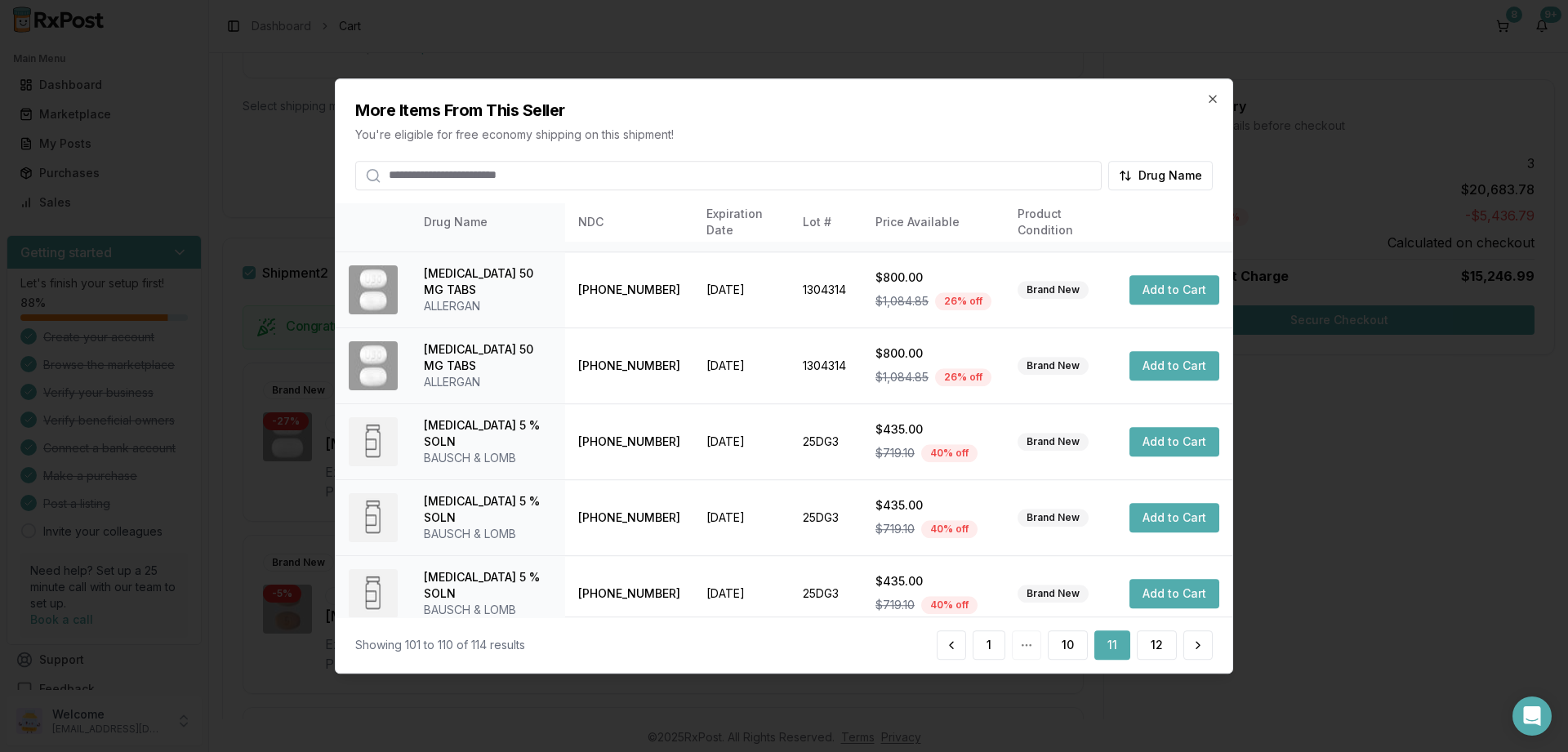
scroll to position [385, 0]
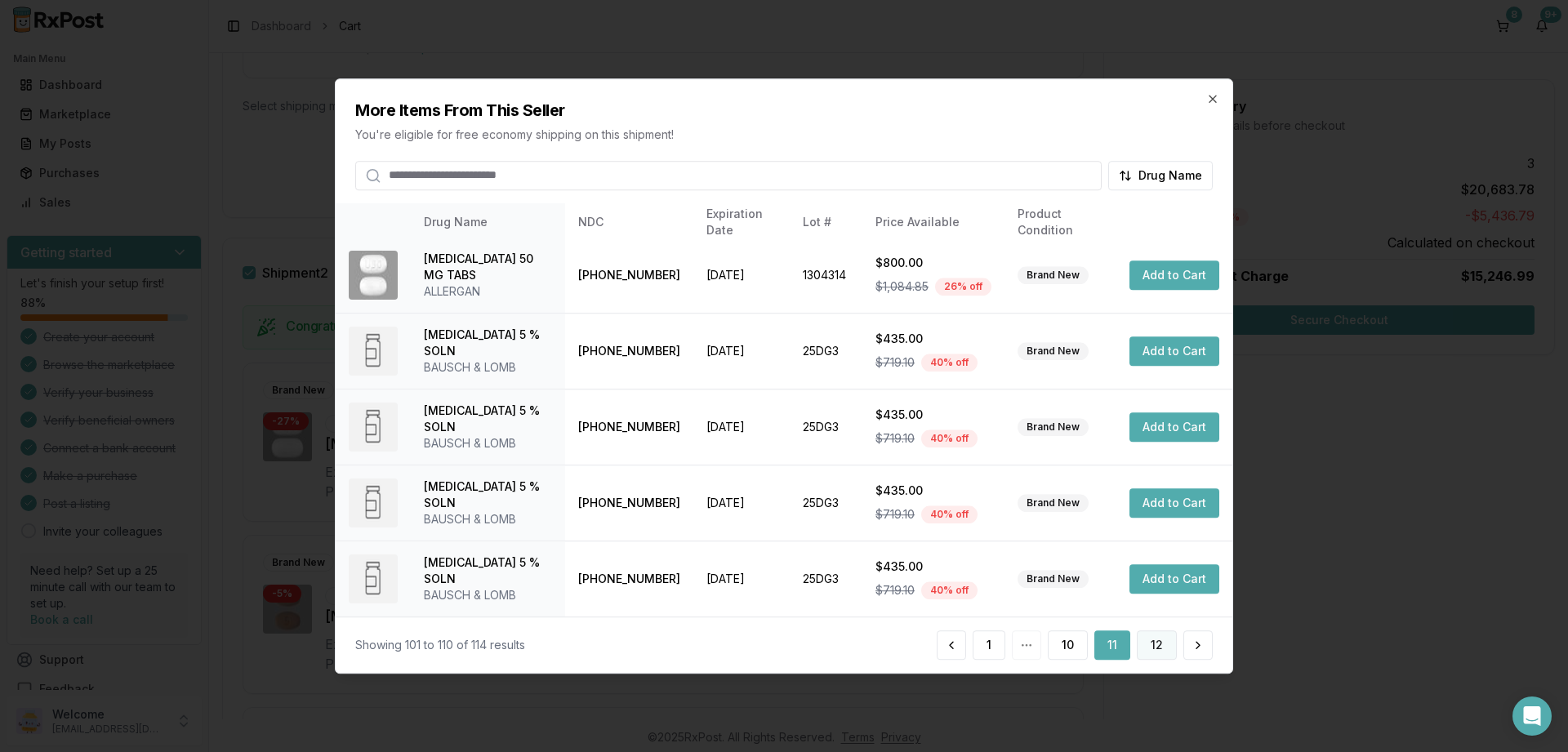
click at [1155, 643] on button "12" at bounding box center [1157, 644] width 40 height 29
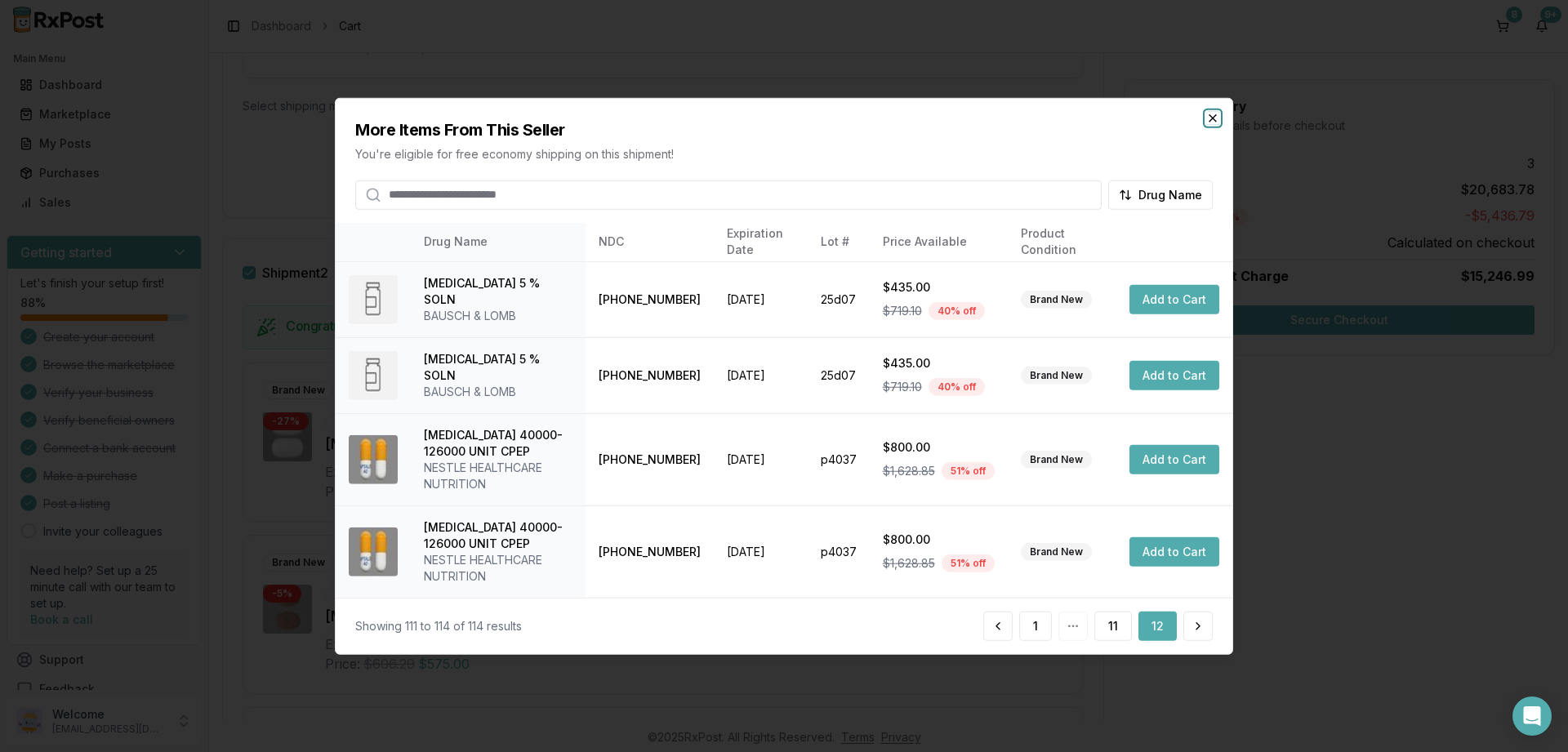
click at [1211, 113] on icon "button" at bounding box center [1213, 118] width 13 height 13
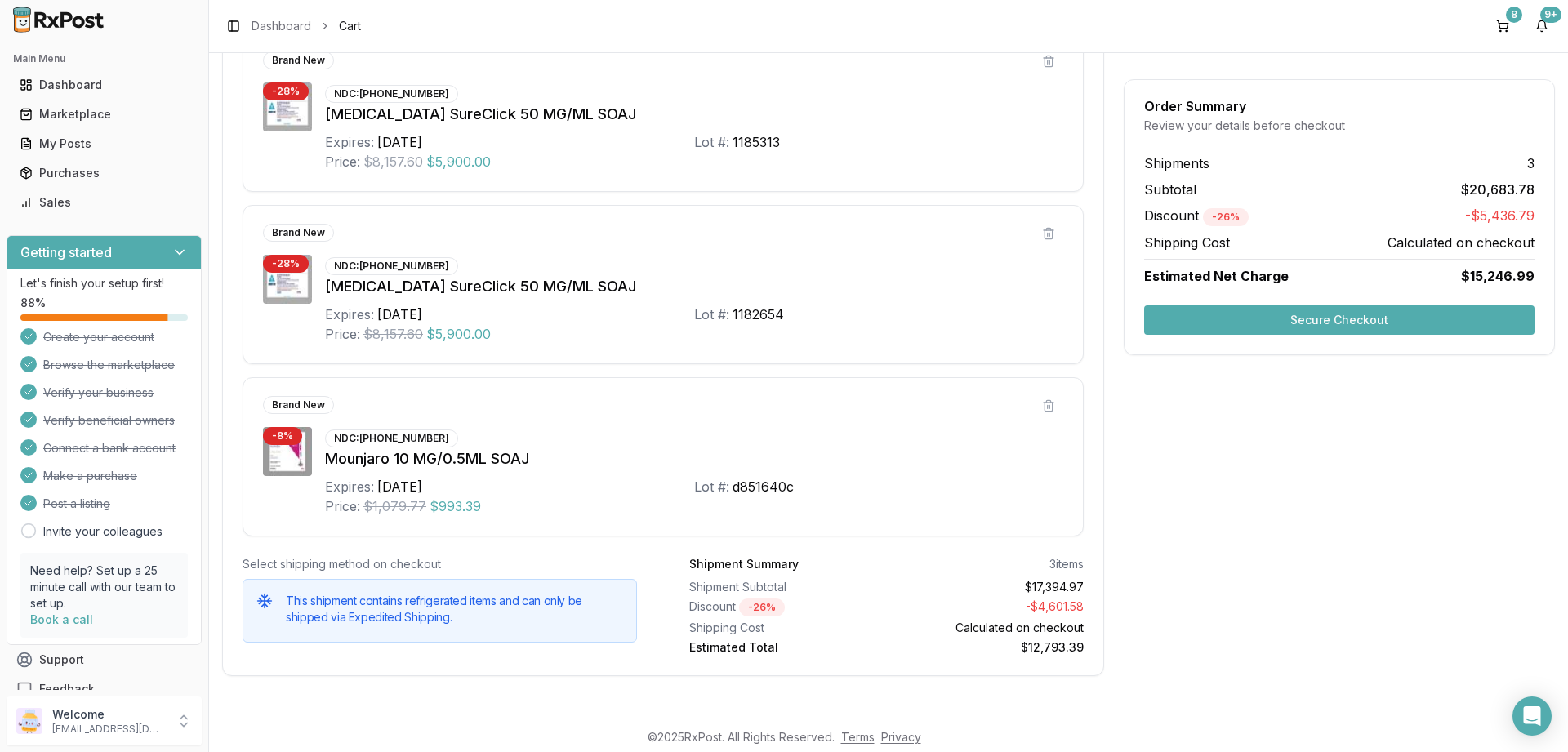
scroll to position [1649, 0]
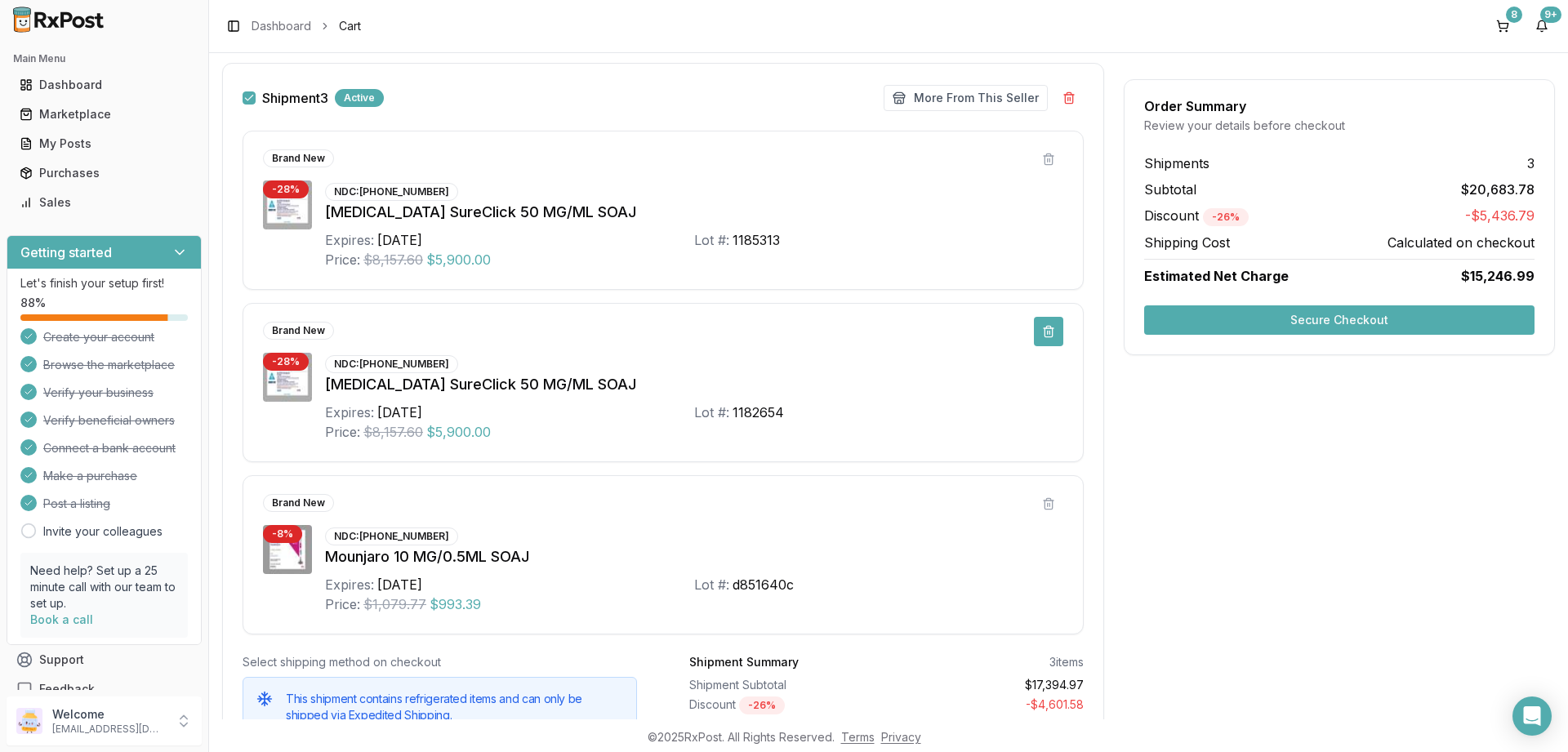
click at [1047, 329] on button at bounding box center [1049, 331] width 29 height 29
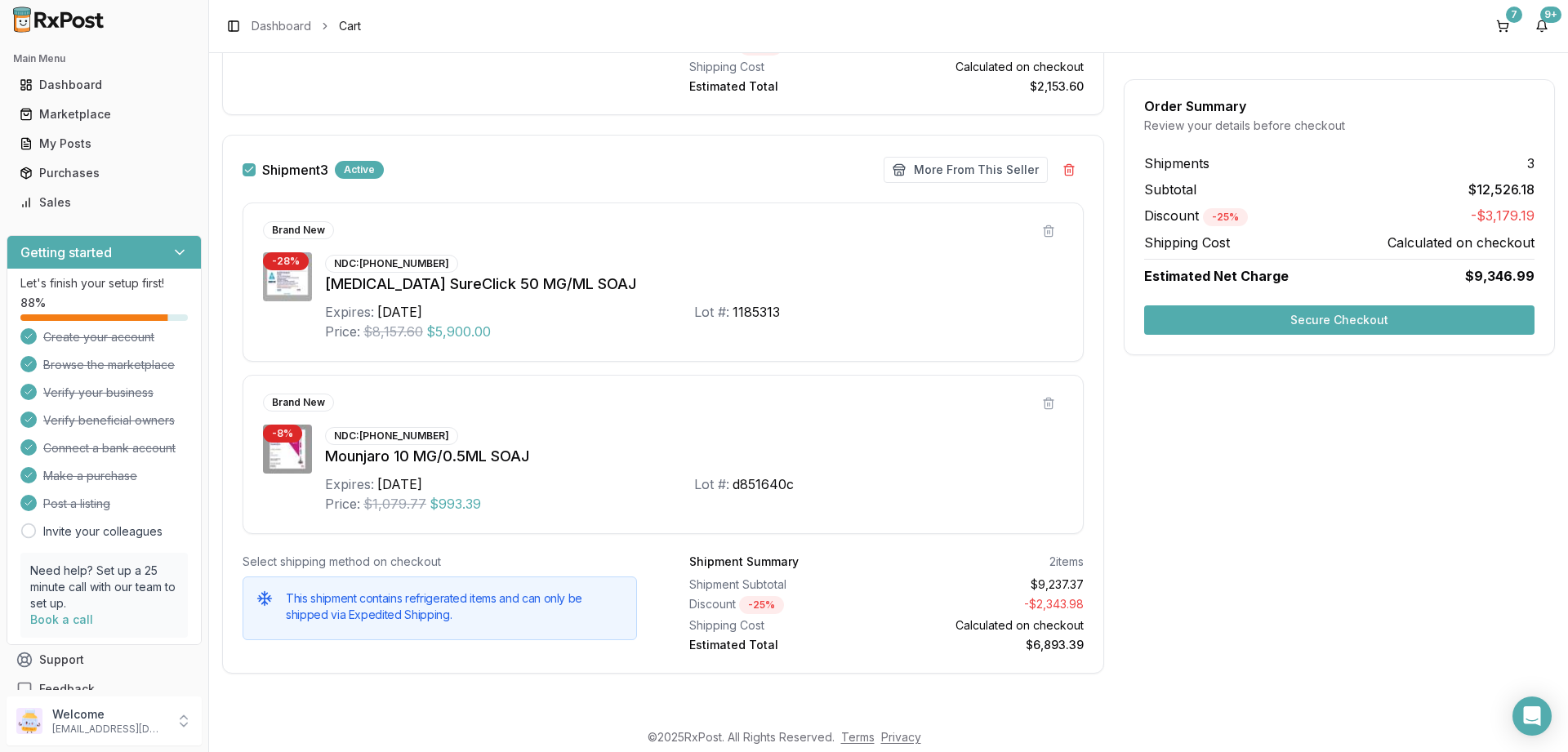
scroll to position [1575, 0]
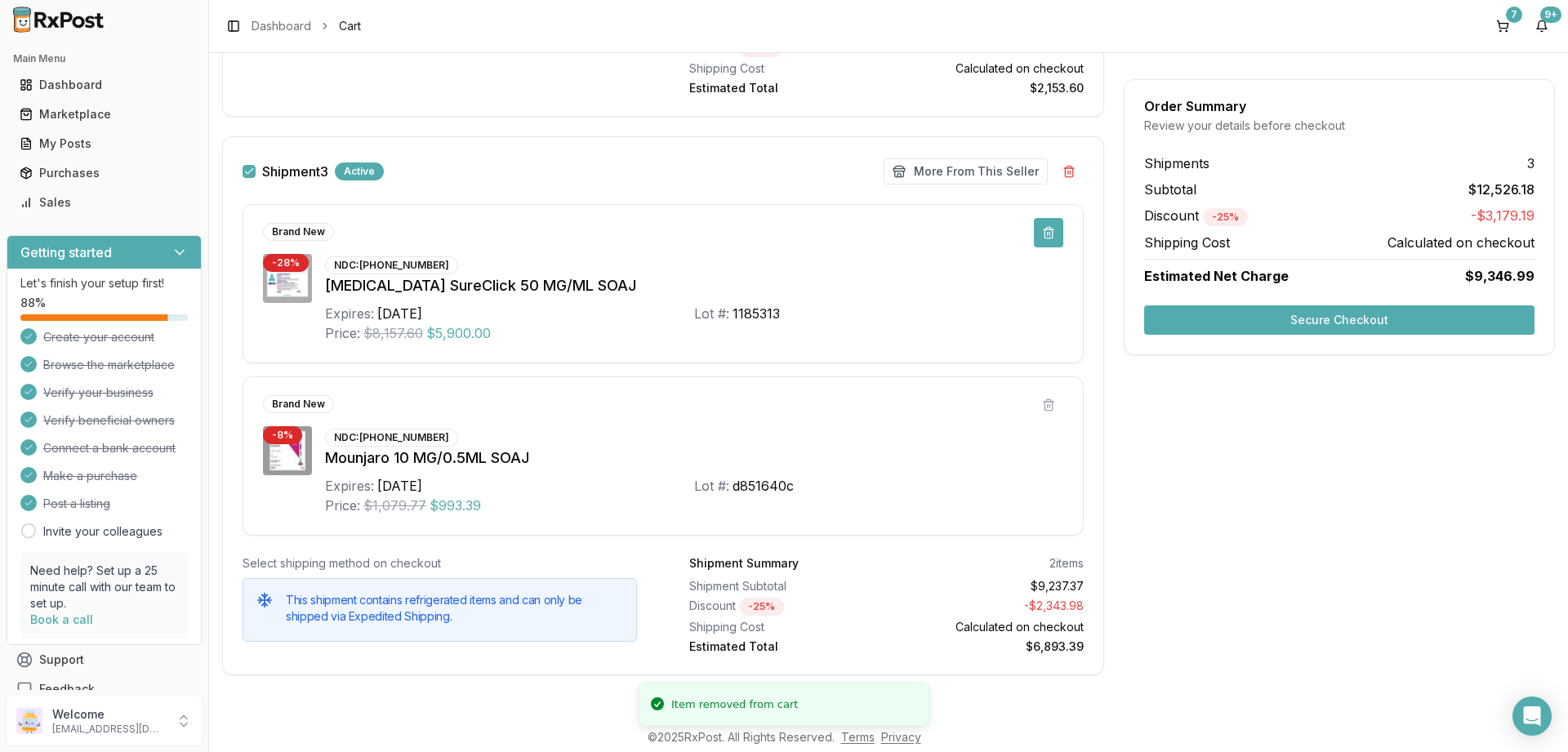
click at [1045, 229] on button at bounding box center [1049, 233] width 29 height 29
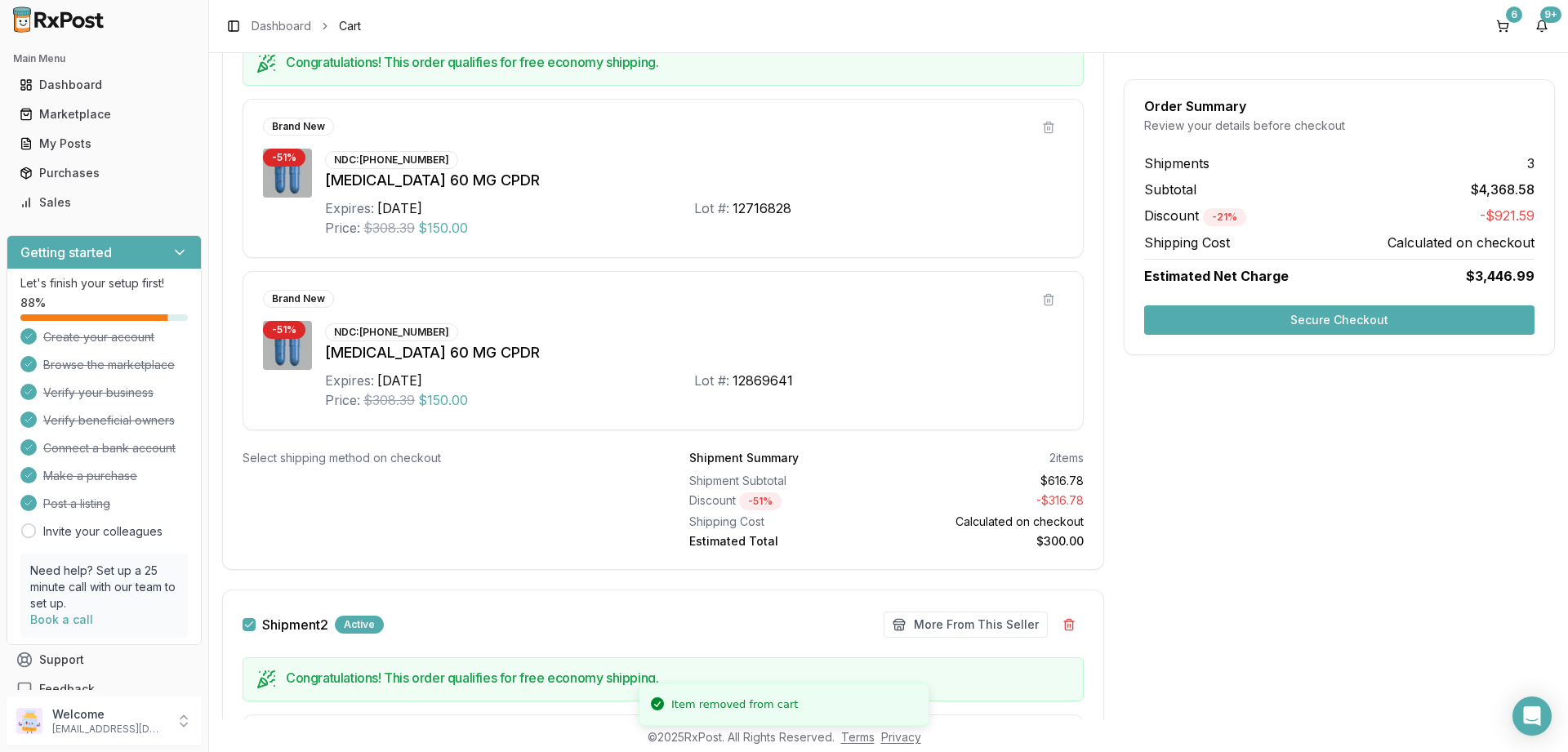
scroll to position [227, 0]
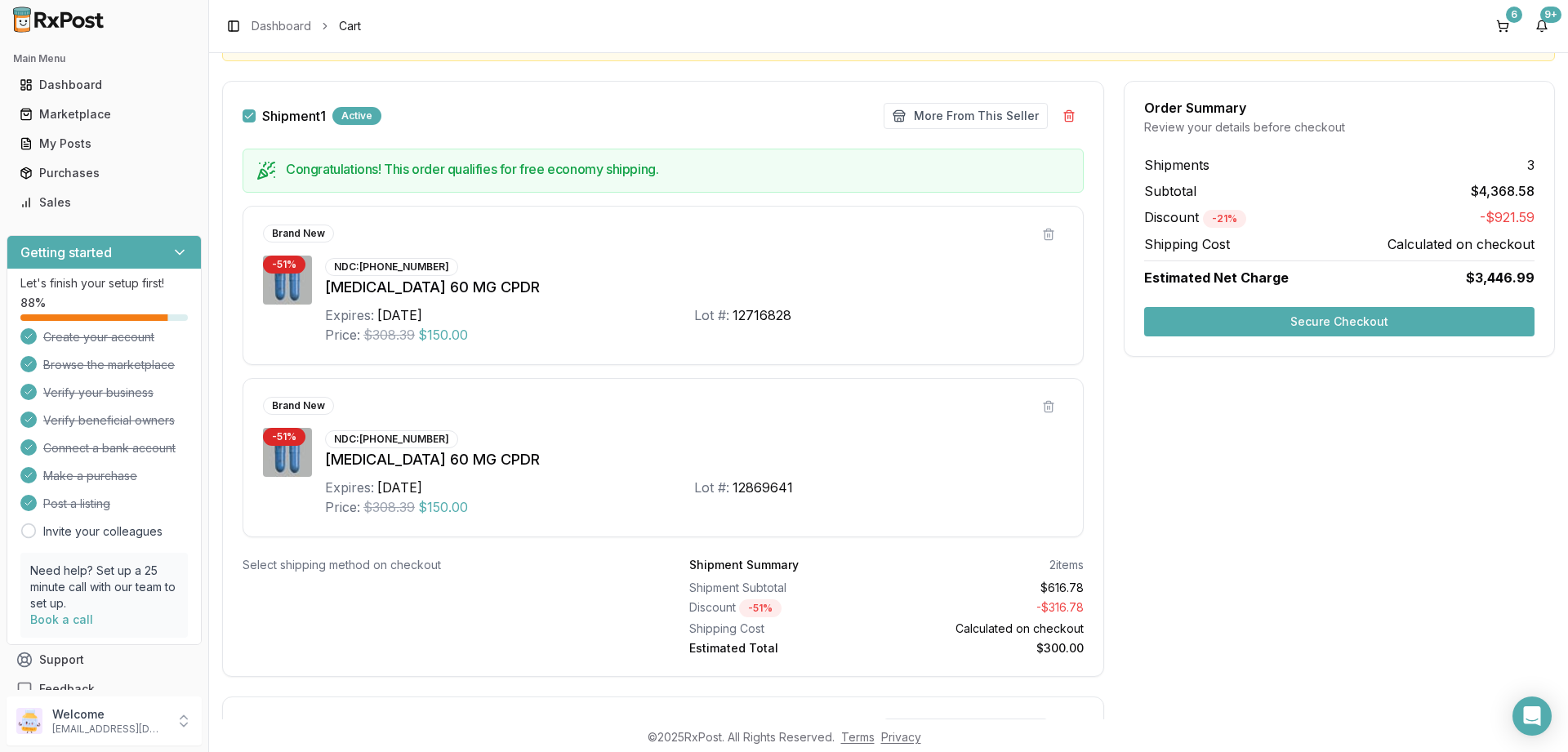
click at [1344, 318] on button "Secure Checkout" at bounding box center [1339, 321] width 391 height 29
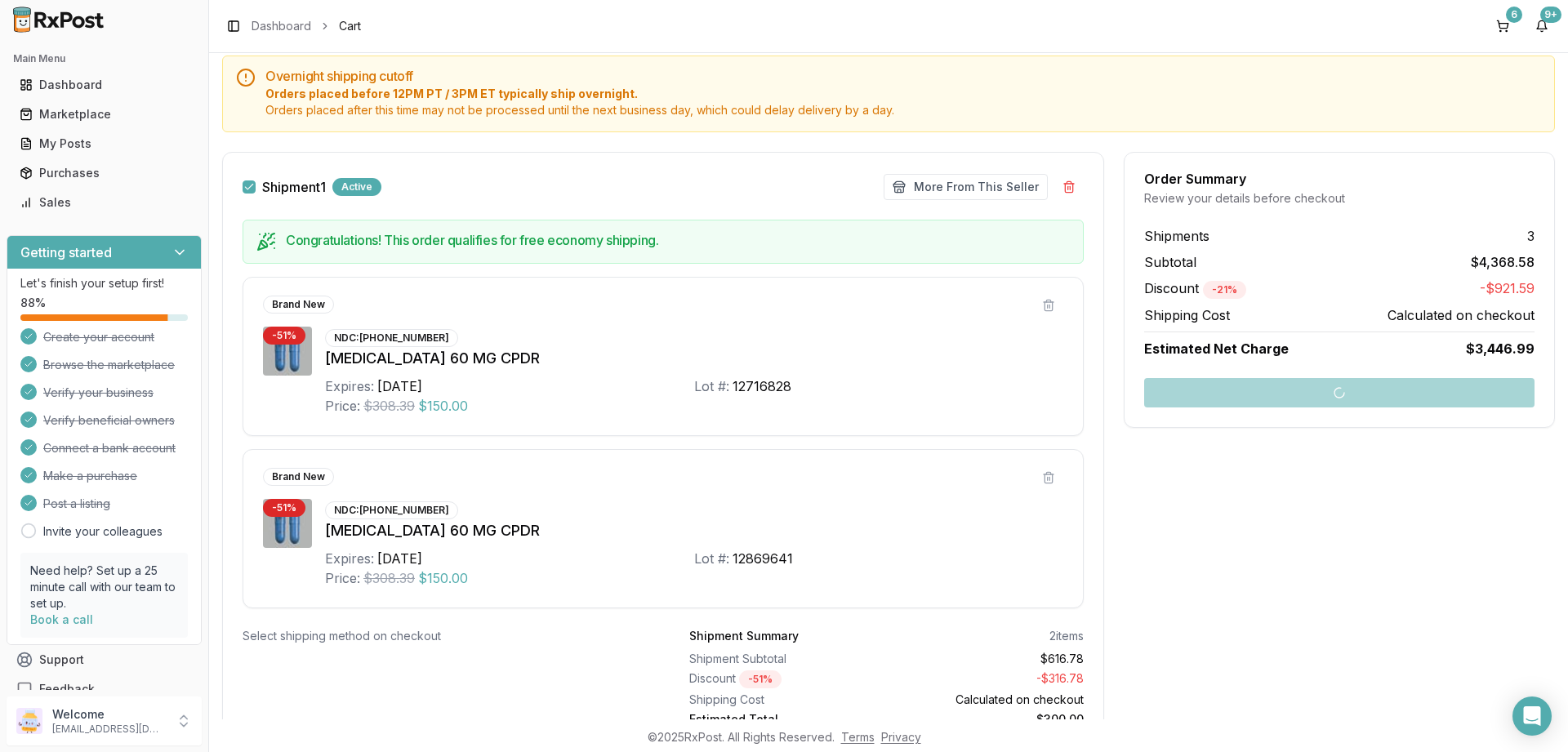
scroll to position [129, 0]
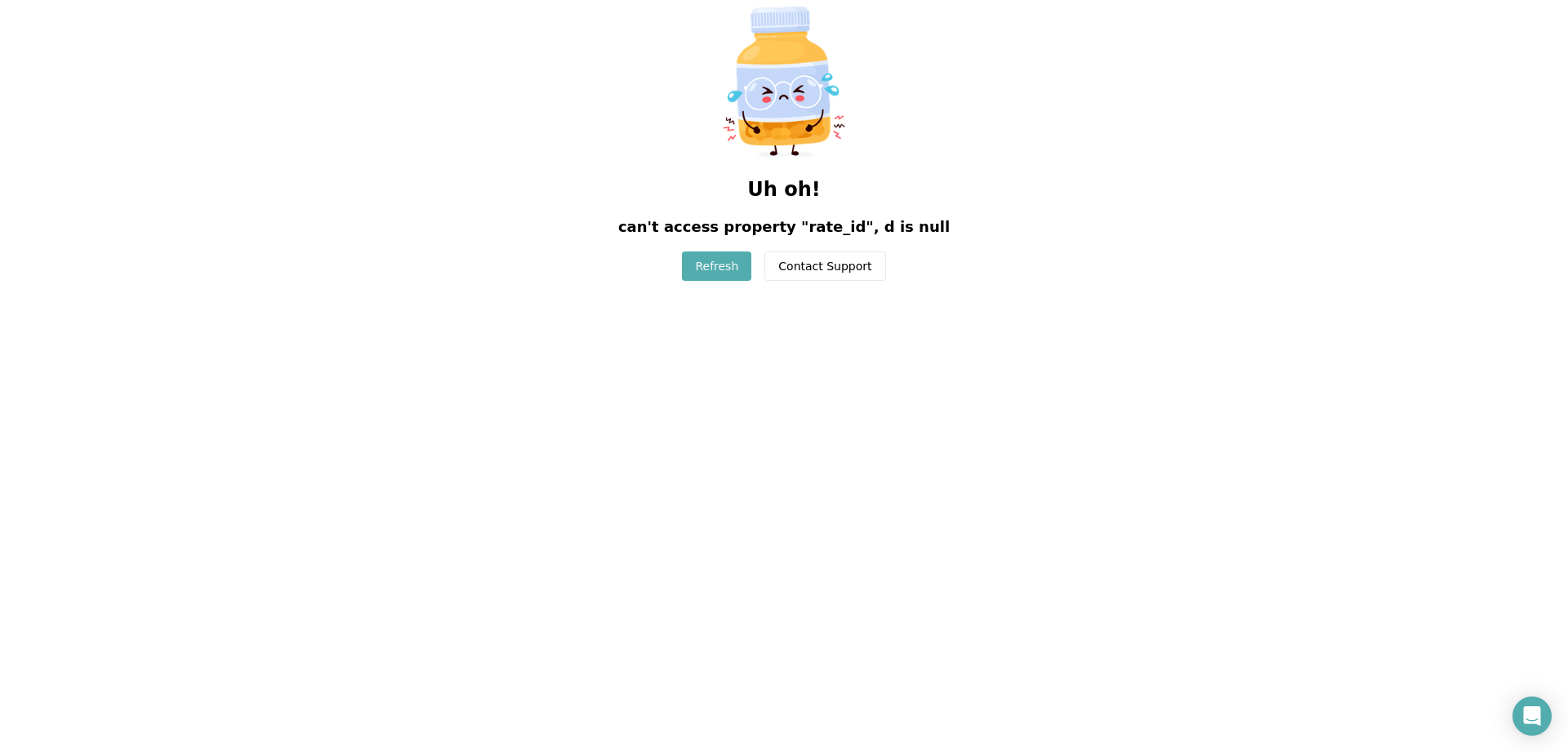
click at [722, 263] on button "Refresh" at bounding box center [717, 266] width 70 height 29
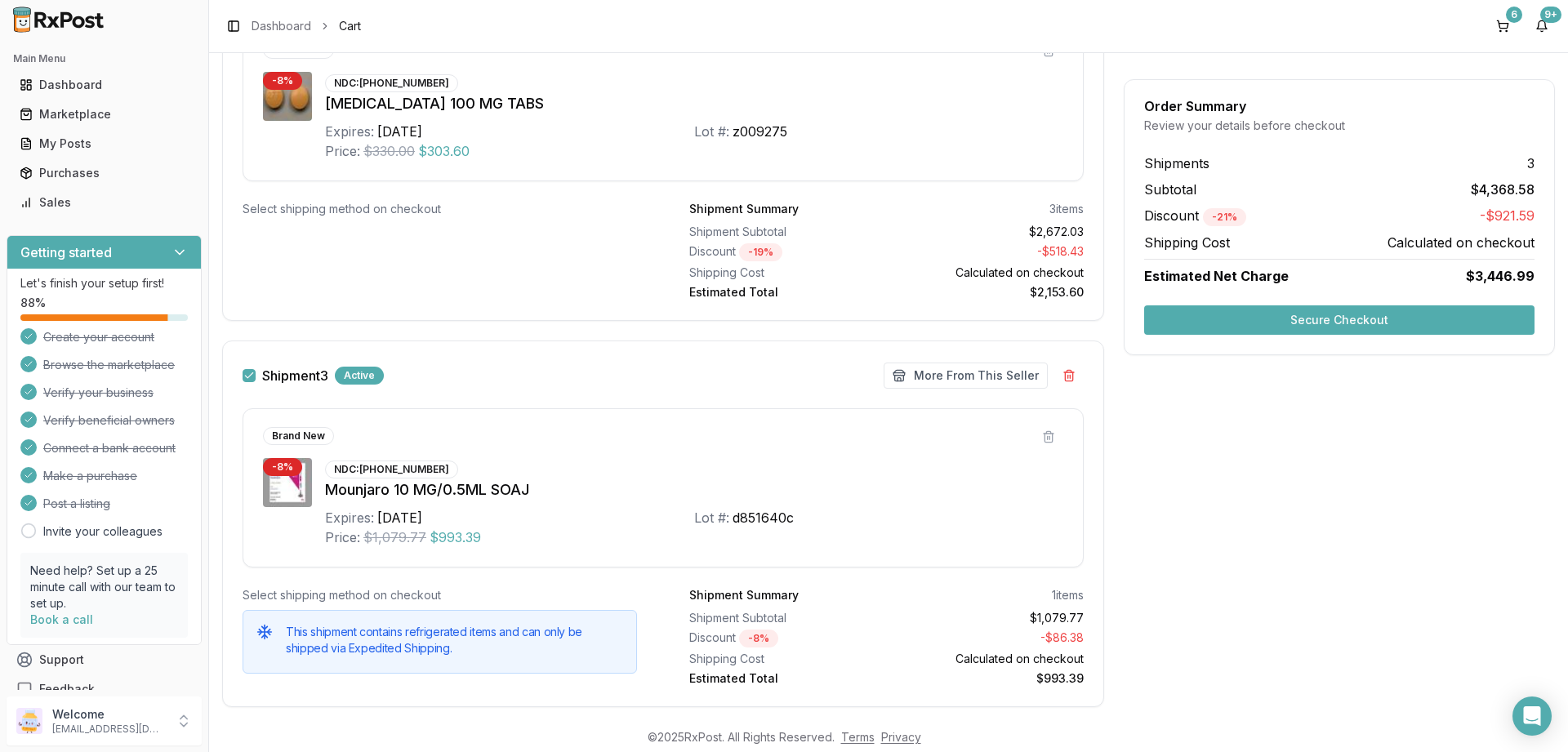
scroll to position [1403, 0]
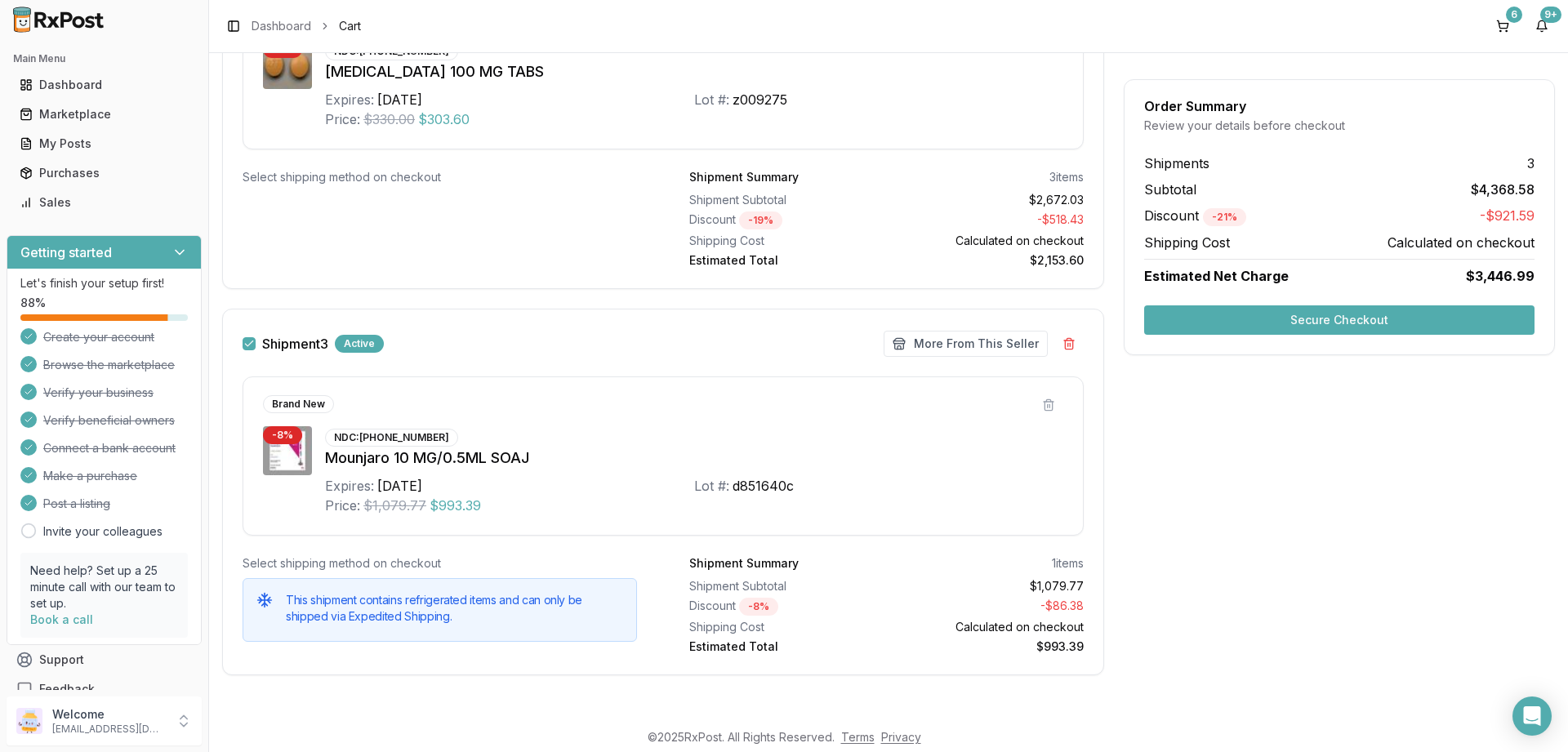
click at [1355, 324] on button "Secure Checkout" at bounding box center [1339, 320] width 391 height 29
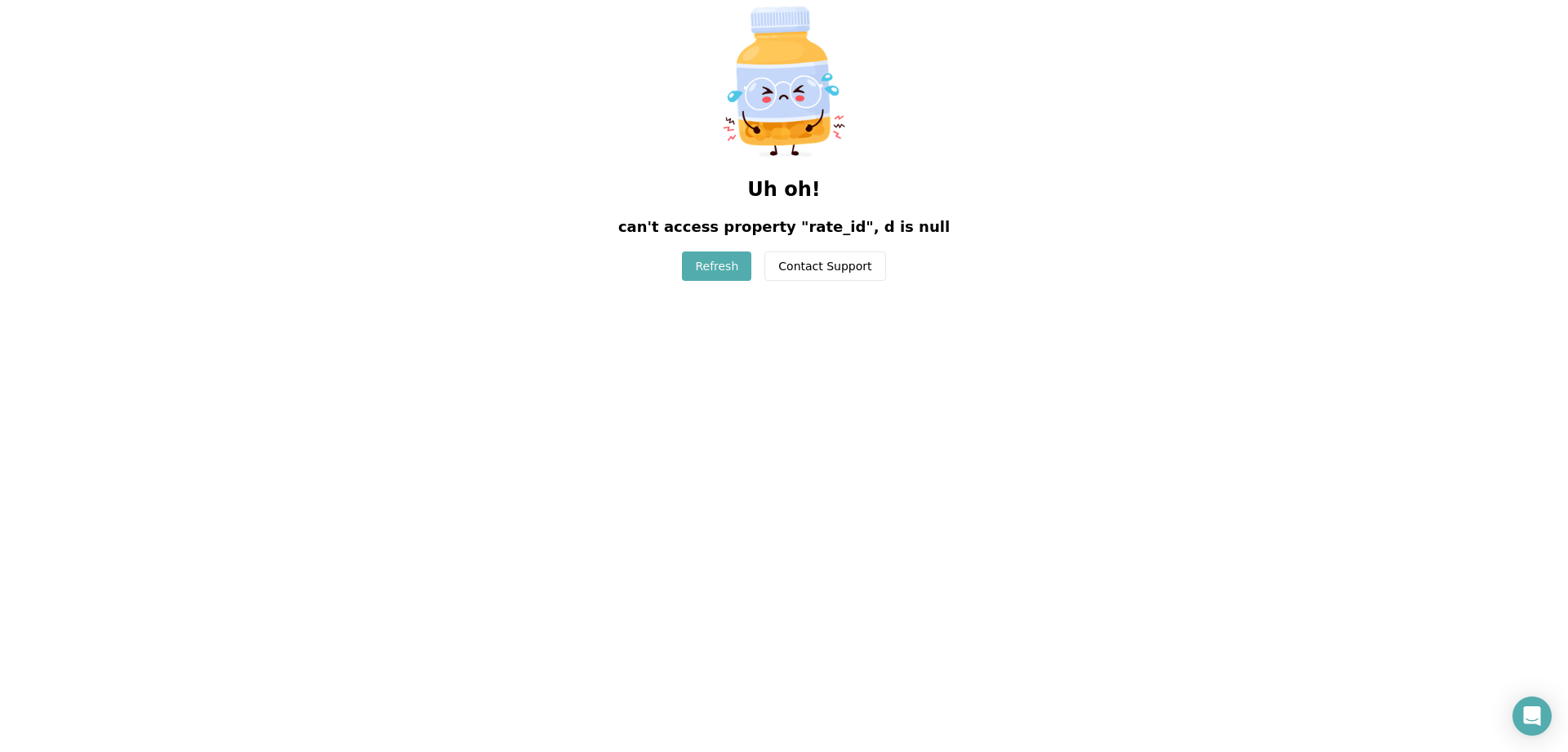
click at [734, 266] on button "Refresh" at bounding box center [717, 266] width 70 height 29
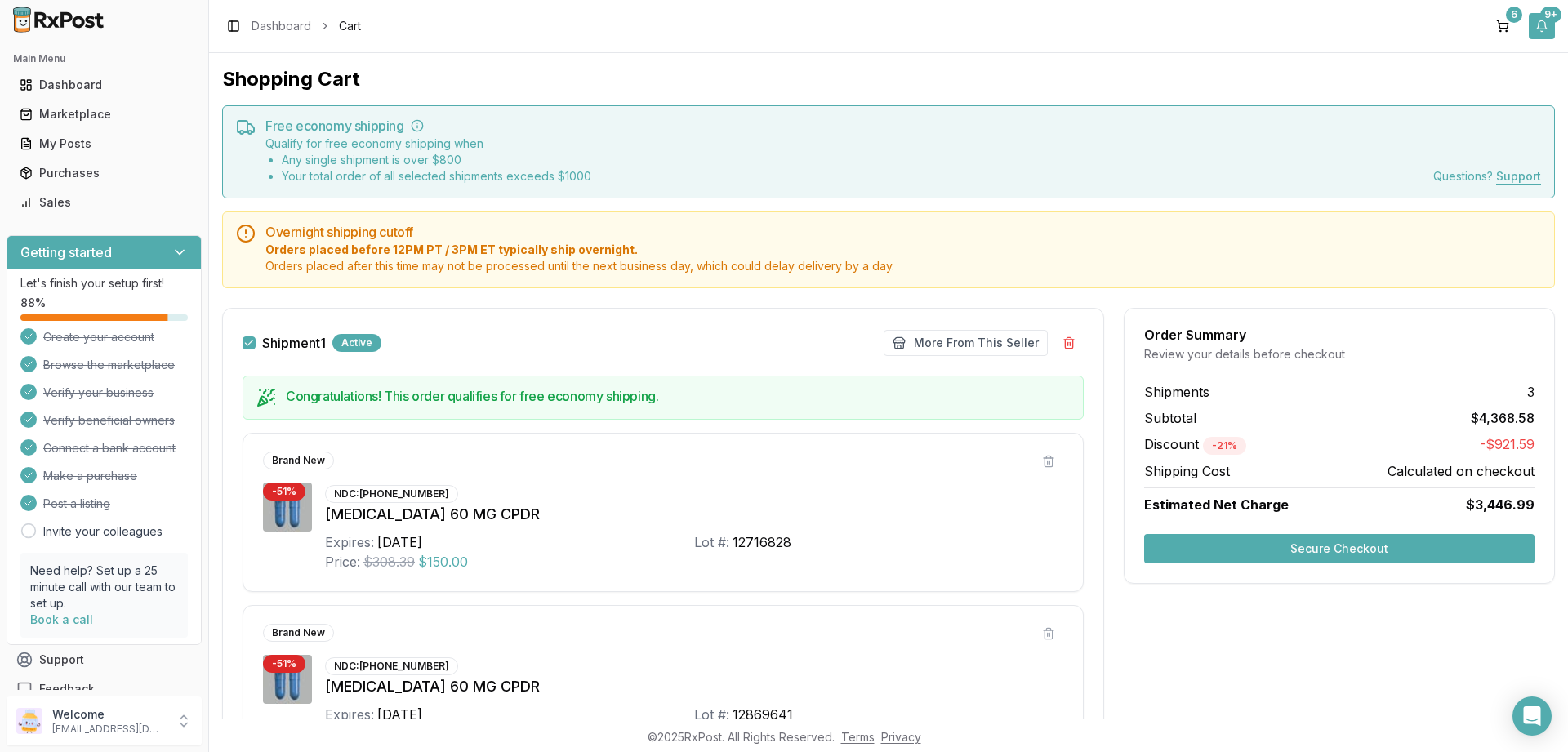
click at [1550, 22] on button "9+" at bounding box center [1542, 26] width 26 height 26
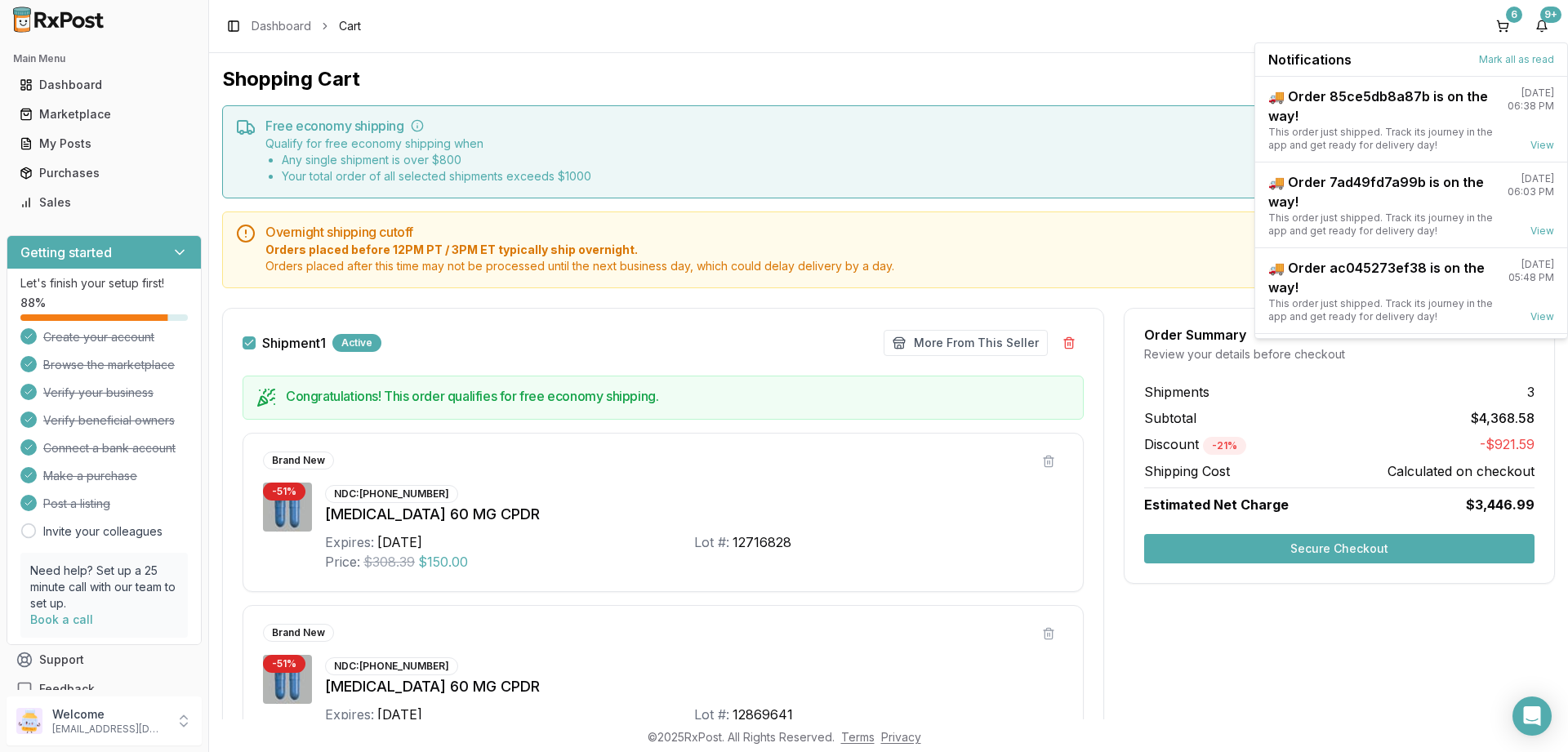
click at [1377, 41] on div "Toggle Sidebar Dashboard Cart 6 9+" at bounding box center [888, 26] width 1359 height 52
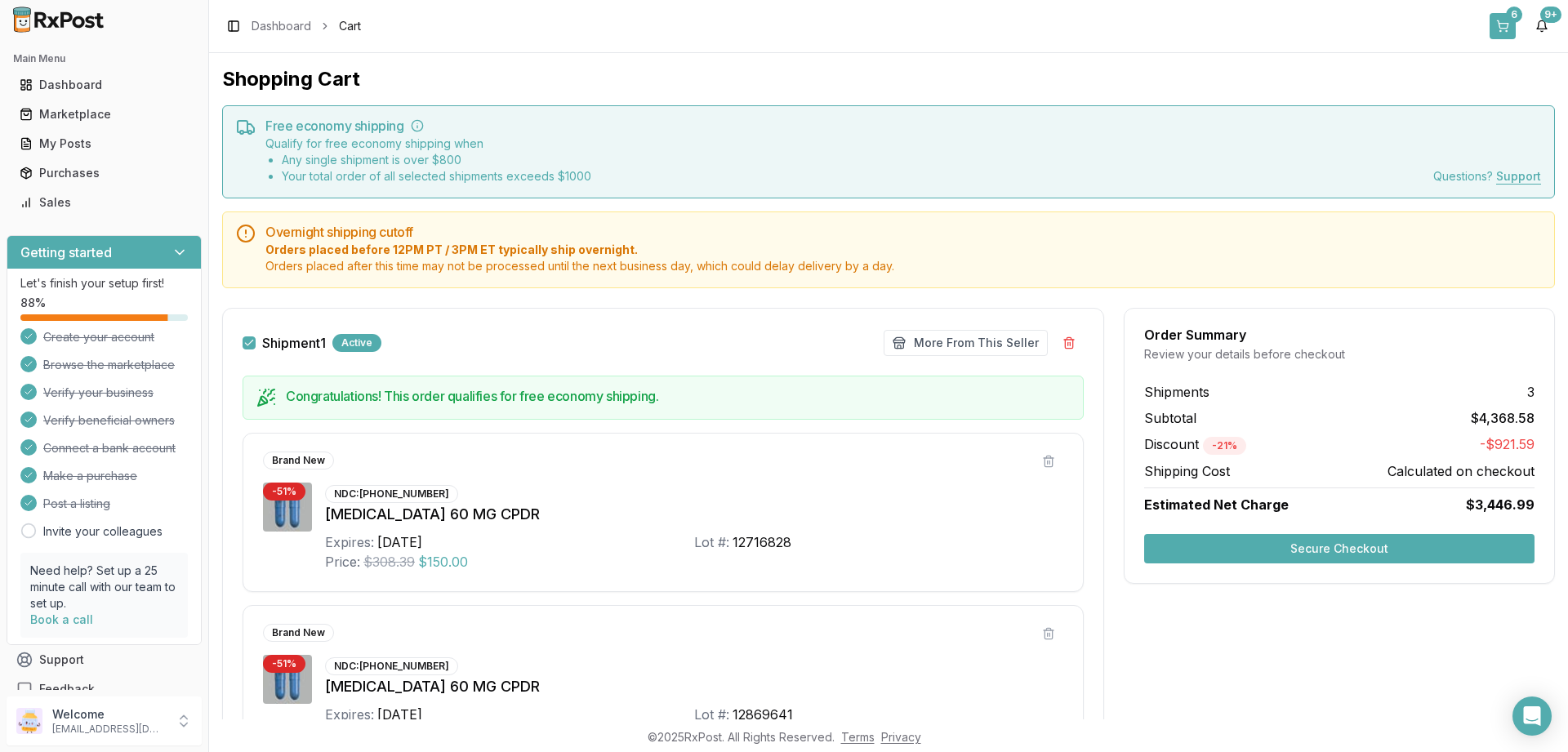
click at [1496, 26] on button "6" at bounding box center [1502, 26] width 26 height 26
click at [1499, 23] on button "6" at bounding box center [1502, 26] width 26 height 26
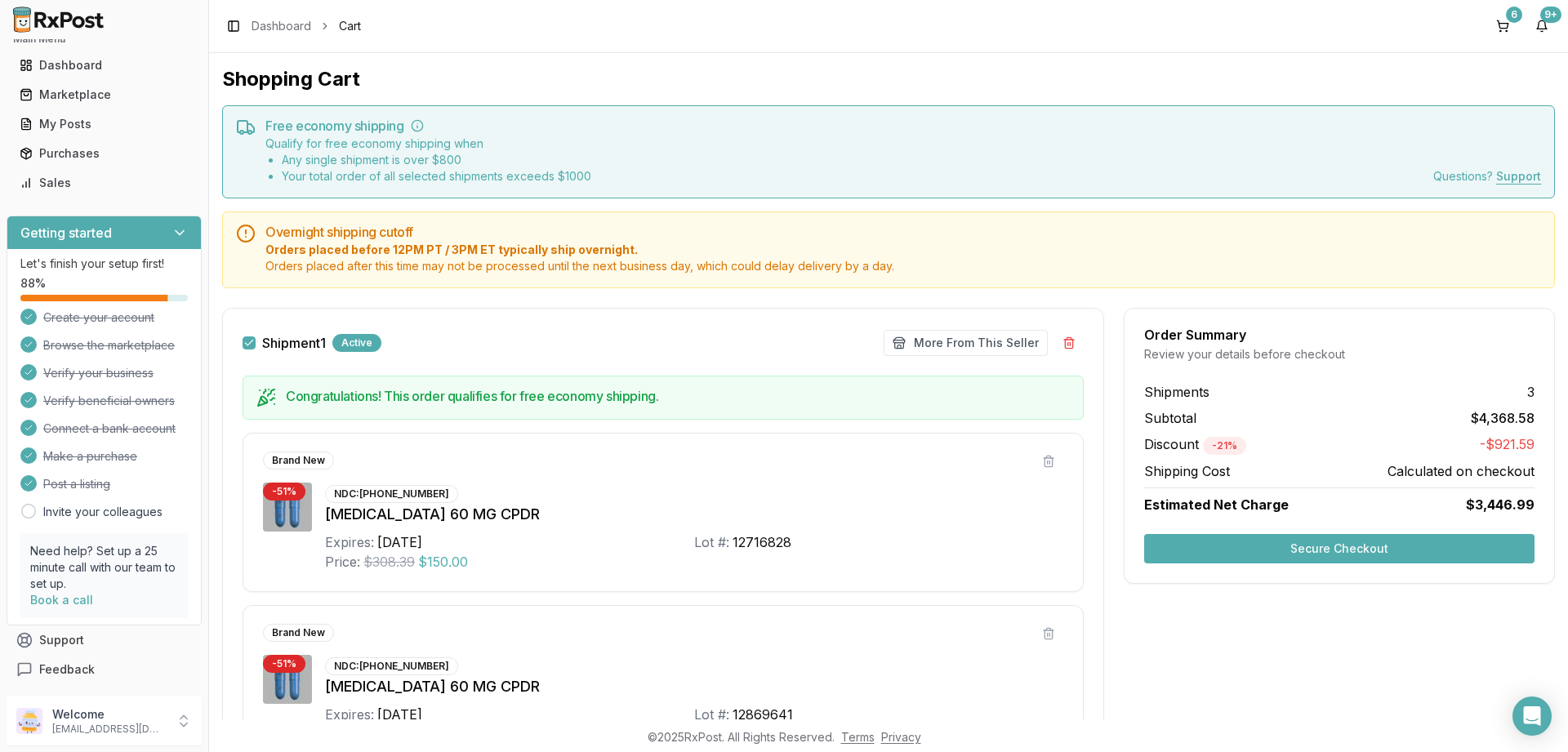
scroll to position [20, 0]
click at [145, 719] on p "Welcome" at bounding box center [108, 714] width 113 height 16
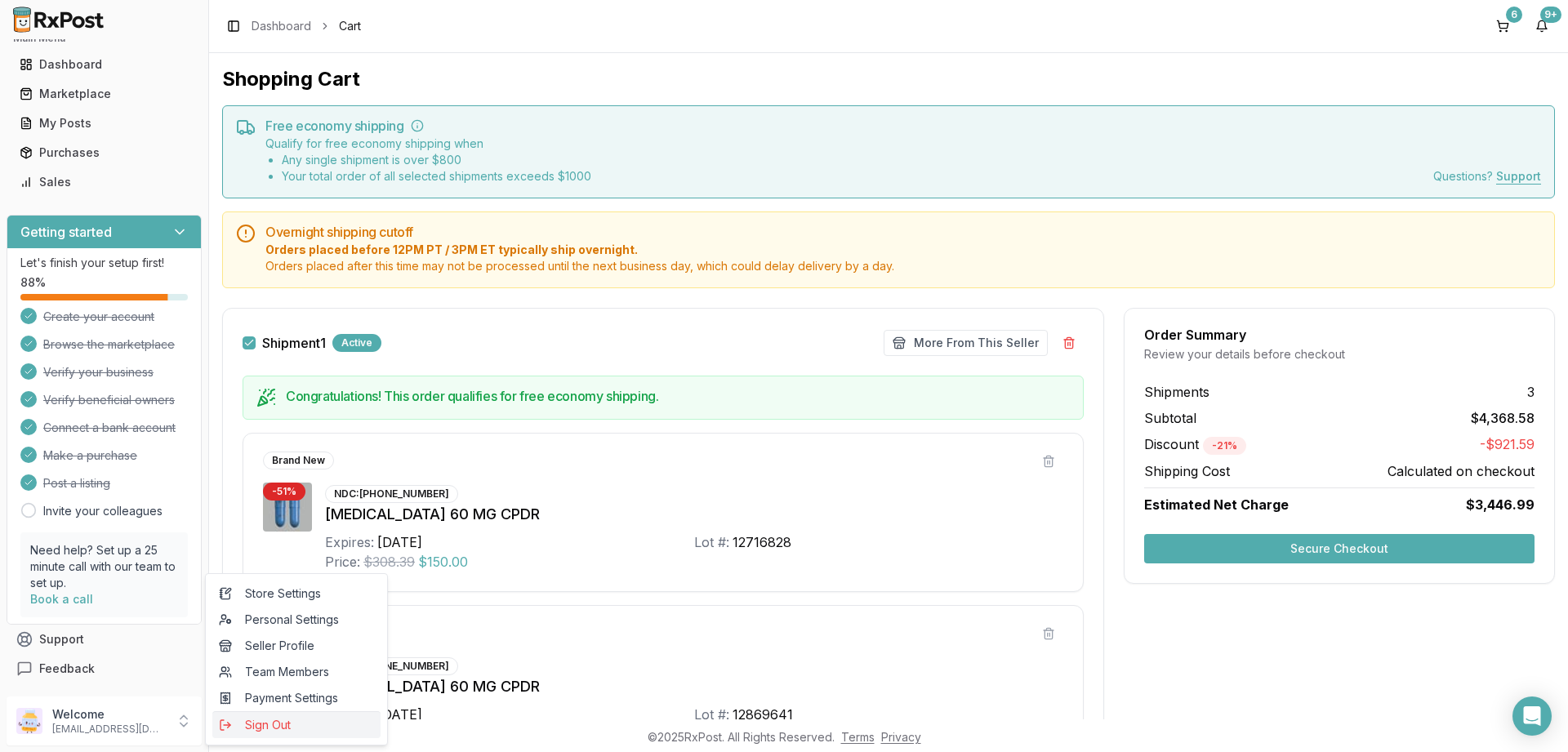
click at [295, 728] on span "Sign Out" at bounding box center [297, 724] width 155 height 16
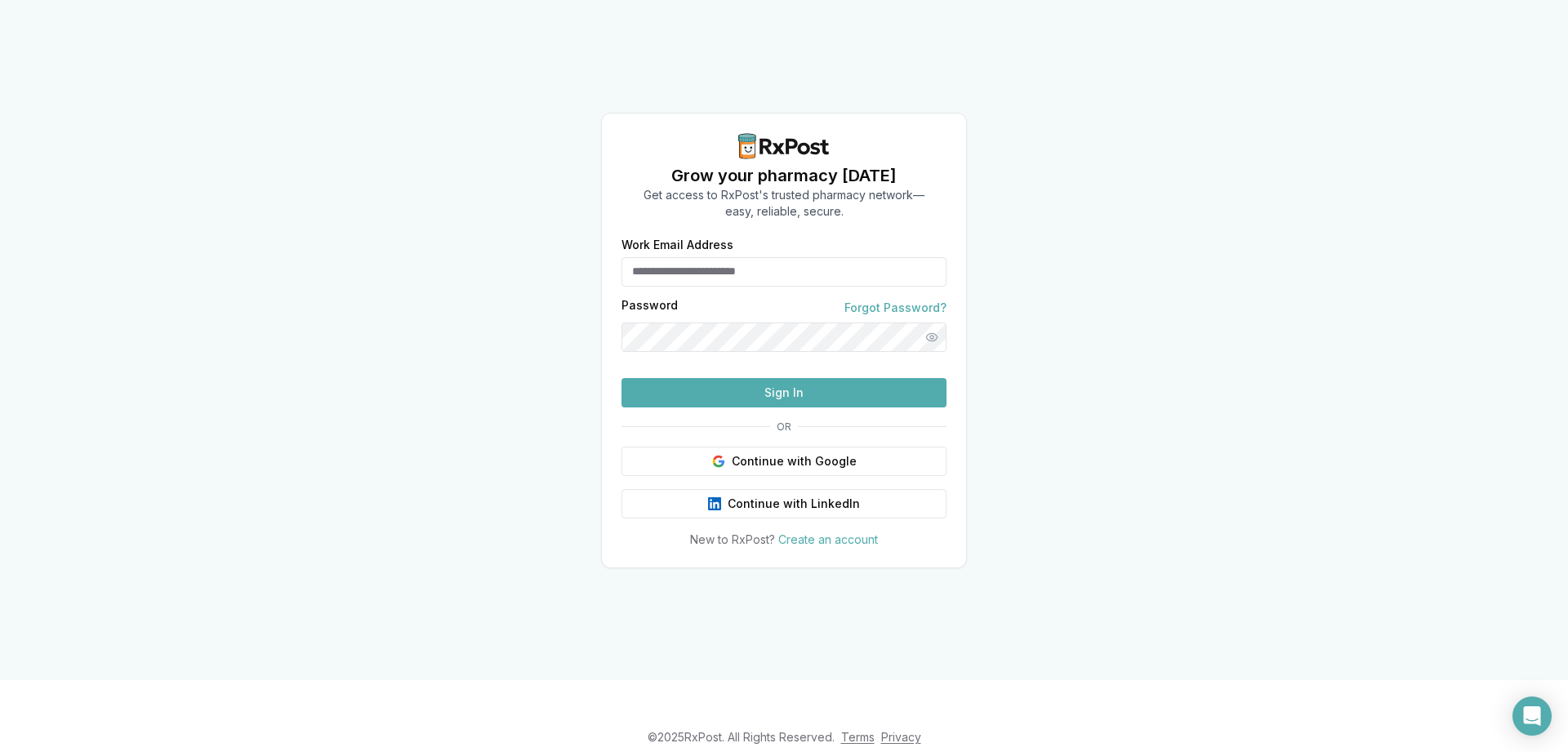
click at [735, 257] on input "Work Email Address" at bounding box center [784, 271] width 325 height 29
type input "**********"
click at [800, 408] on button "Sign In" at bounding box center [784, 392] width 325 height 29
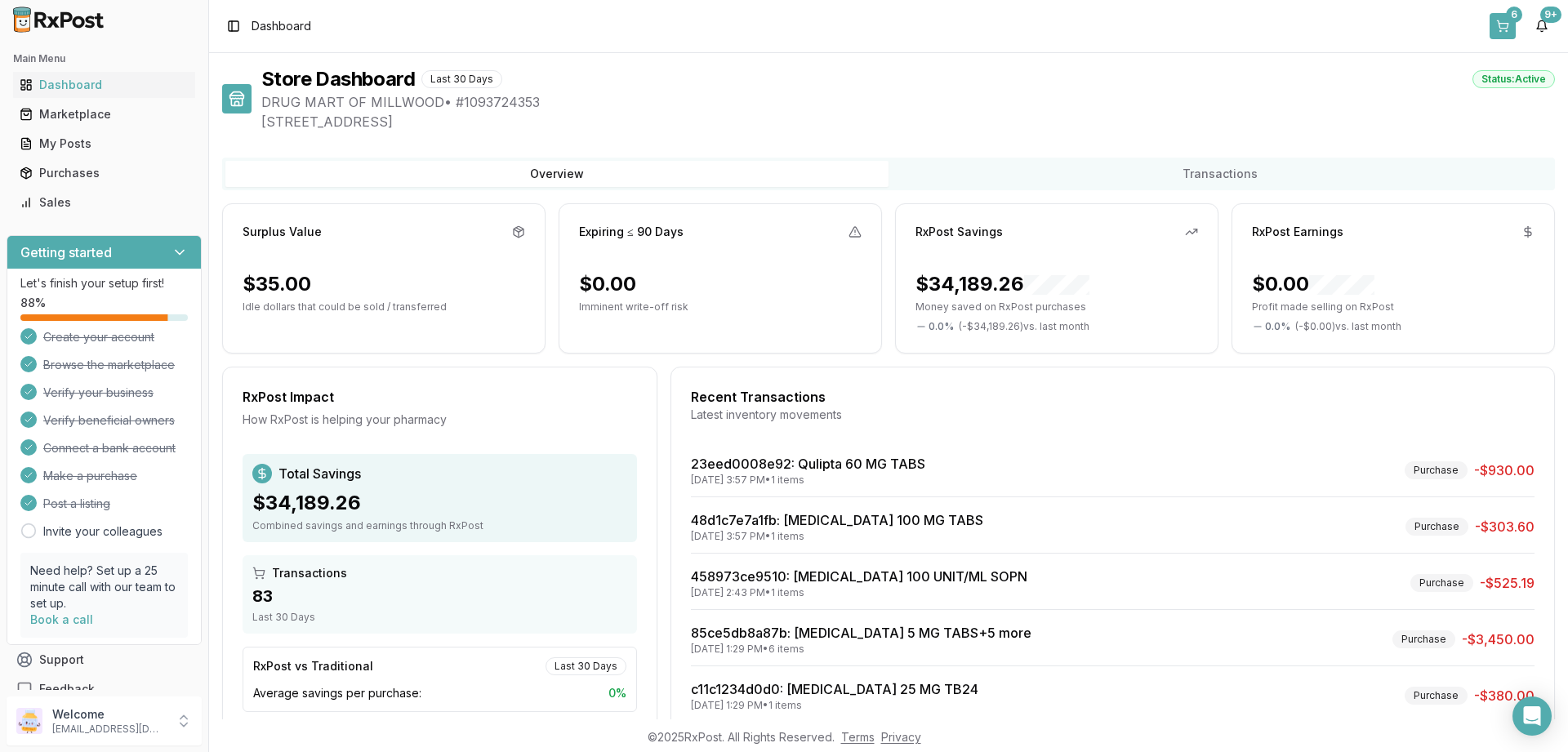
click at [1505, 20] on button "6" at bounding box center [1502, 26] width 26 height 26
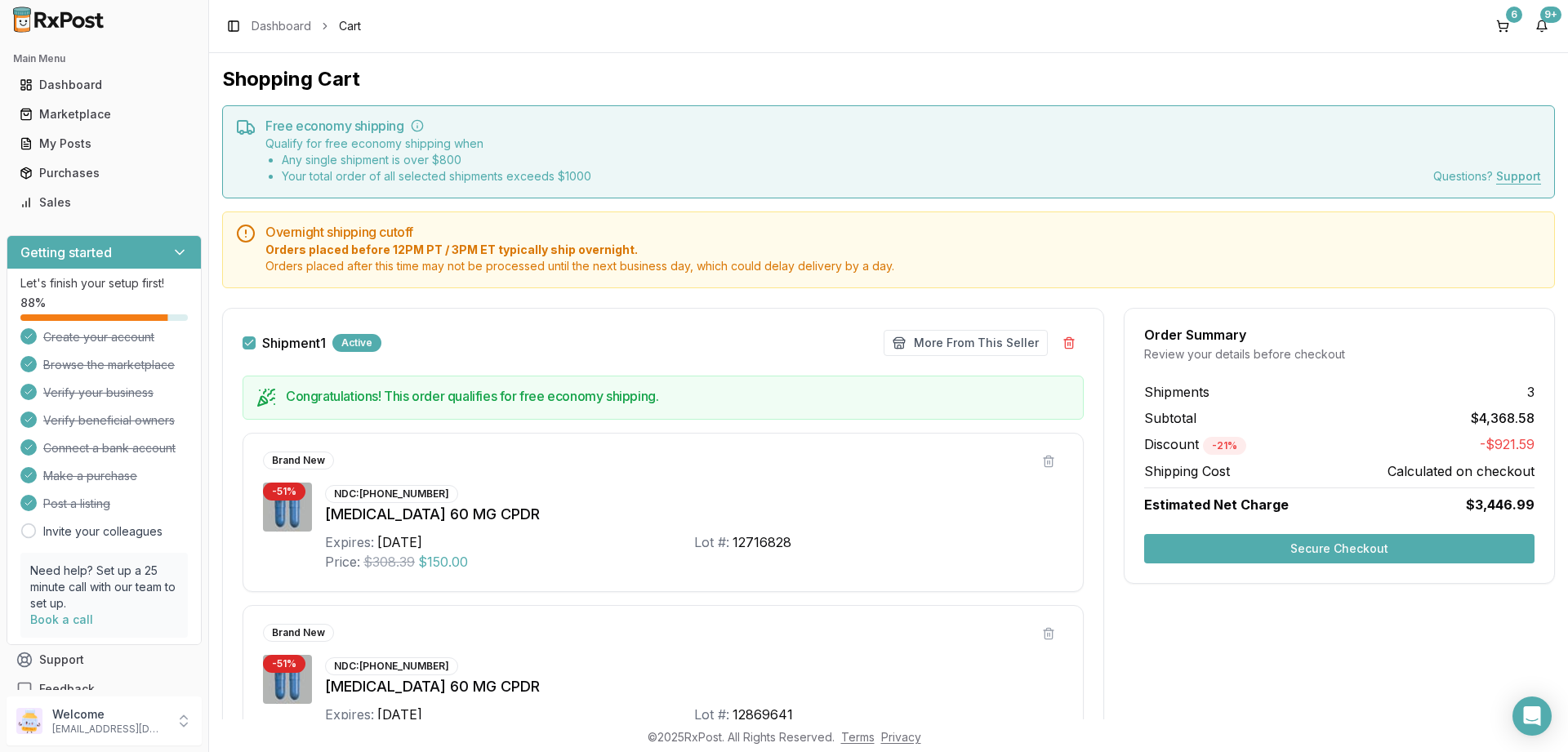
click at [1357, 552] on button "Secure Checkout" at bounding box center [1339, 549] width 391 height 29
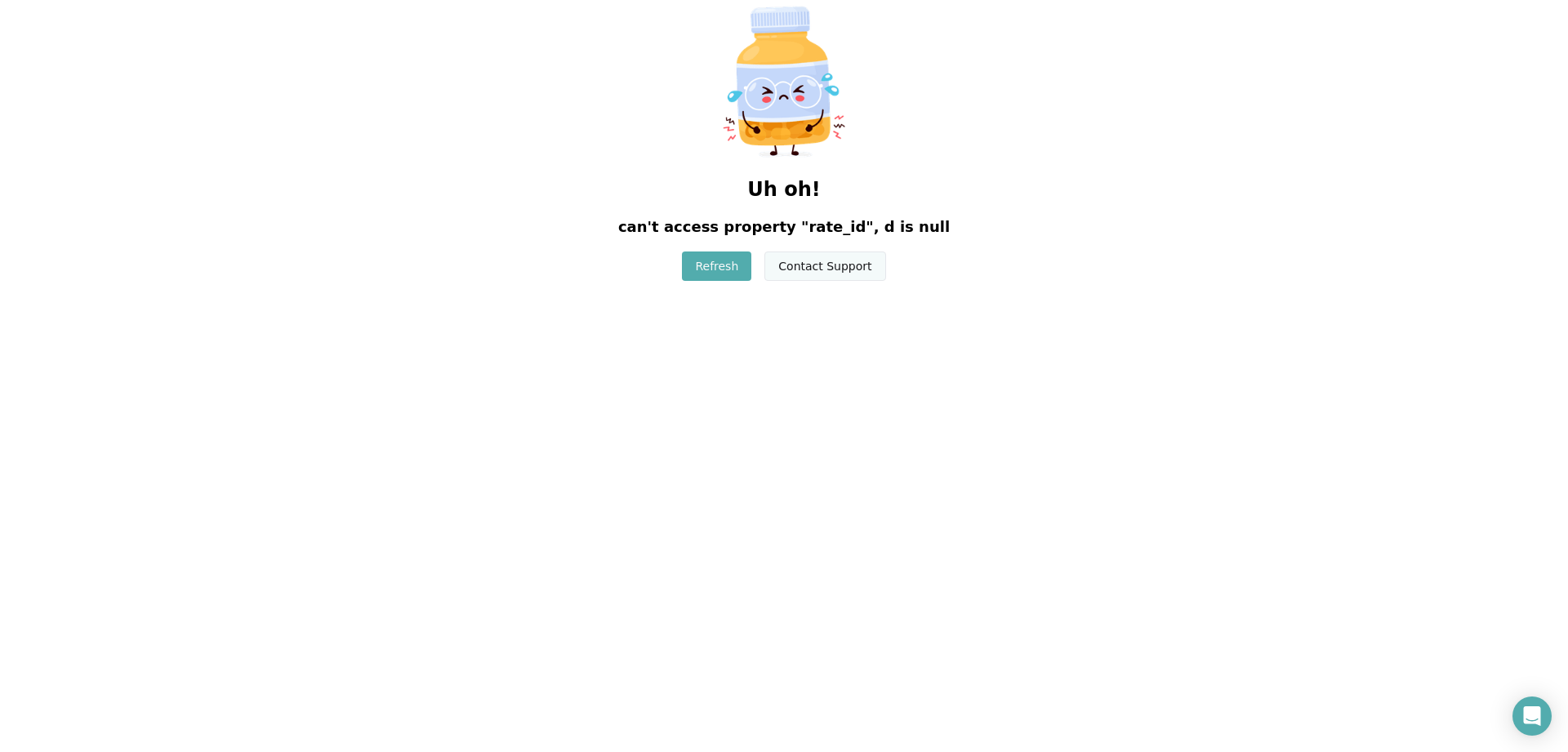
click at [814, 272] on button "Contact Support" at bounding box center [825, 266] width 121 height 29
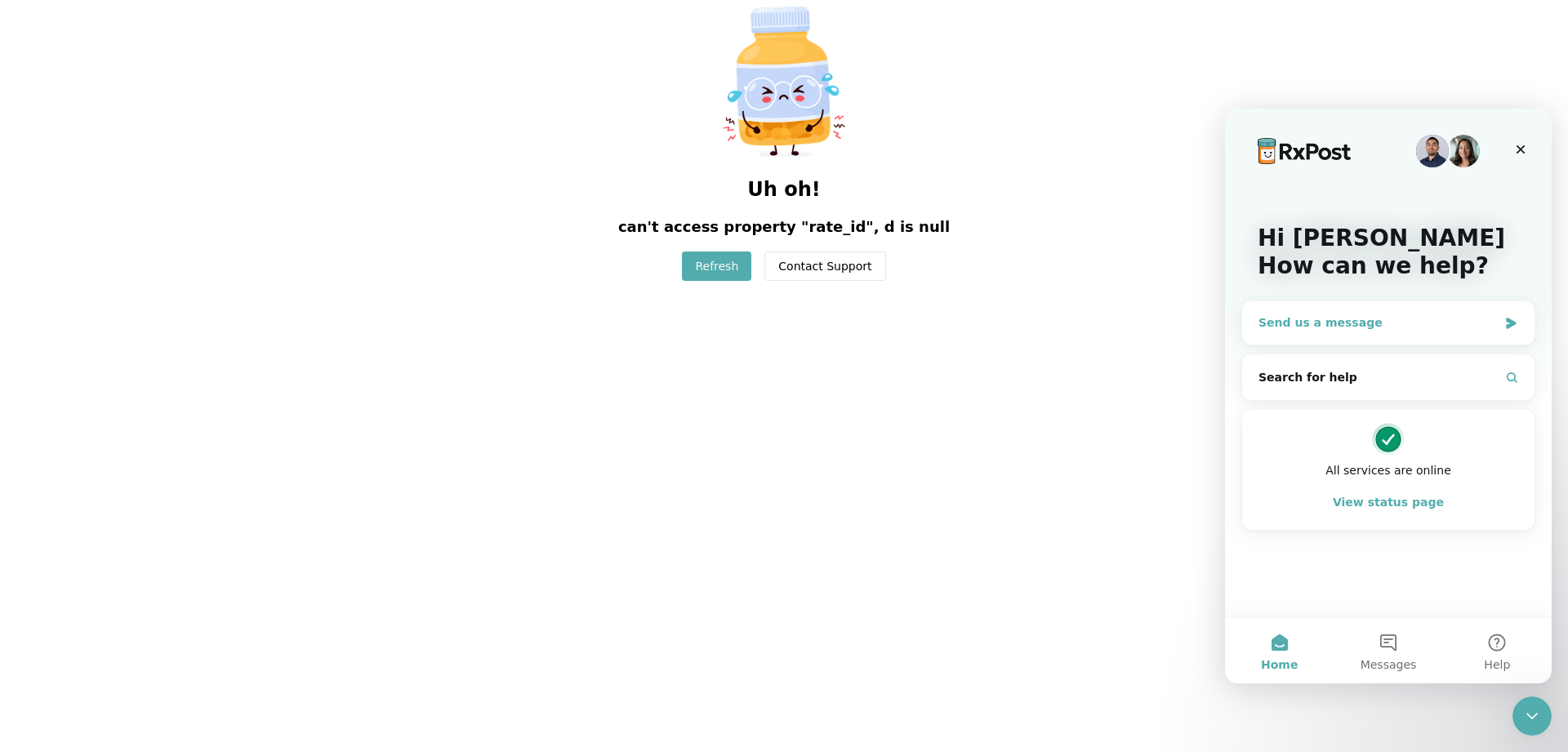
click at [1423, 331] on div "Send us a message" at bounding box center [1378, 323] width 239 height 17
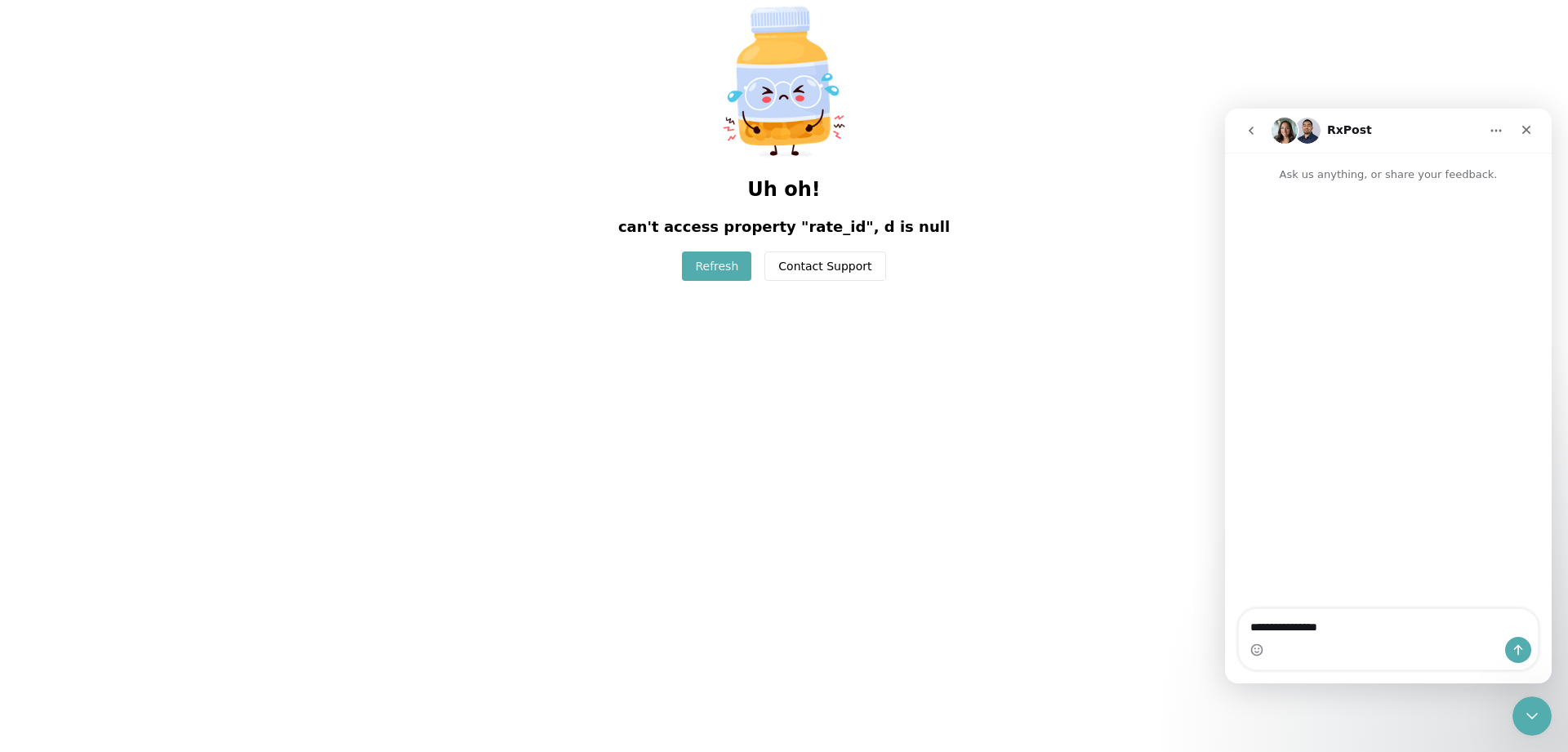
type textarea "**********"
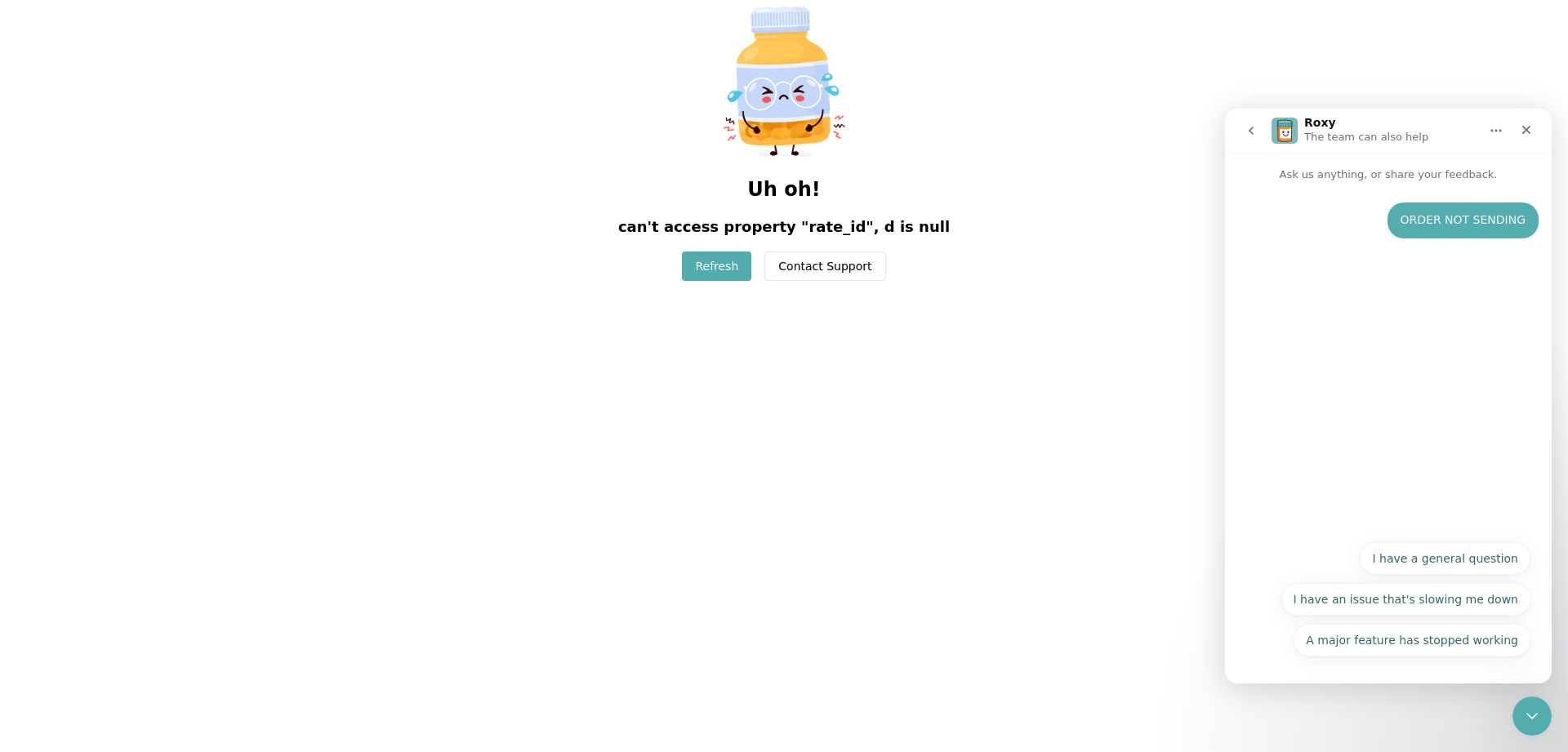
click at [716, 267] on button "Refresh" at bounding box center [717, 266] width 70 height 29
